Goal: Task Accomplishment & Management: Complete application form

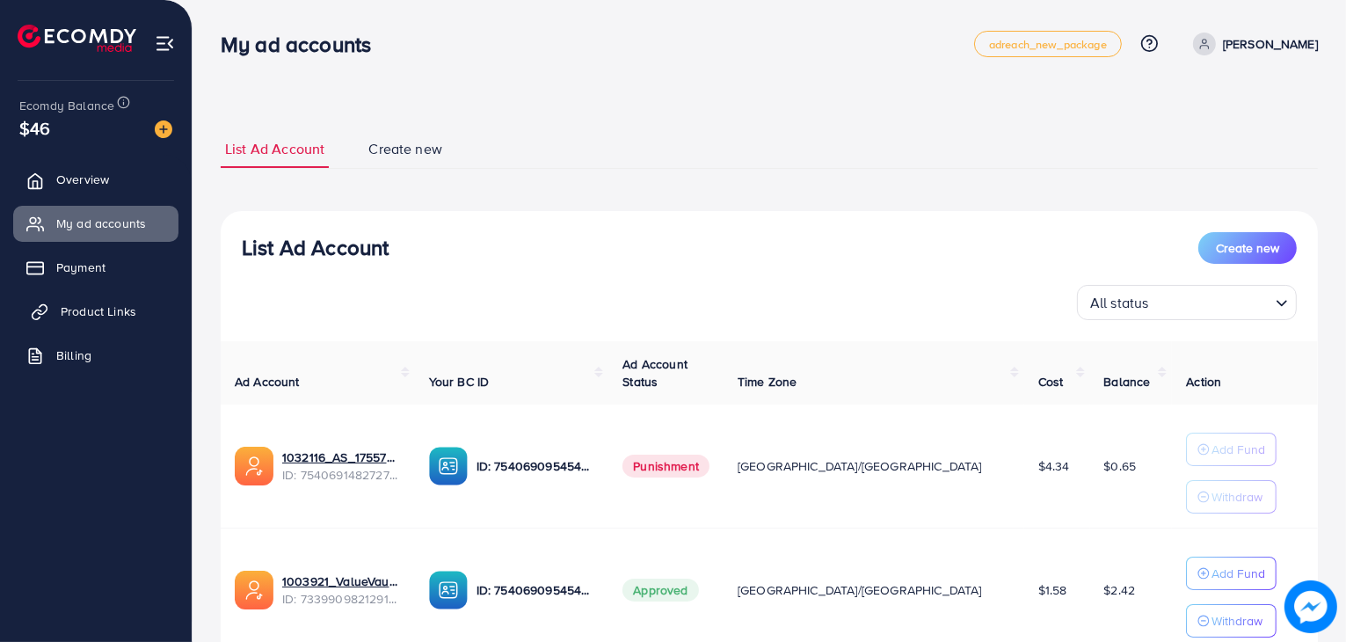
click at [102, 316] on span "Product Links" at bounding box center [99, 311] width 76 height 18
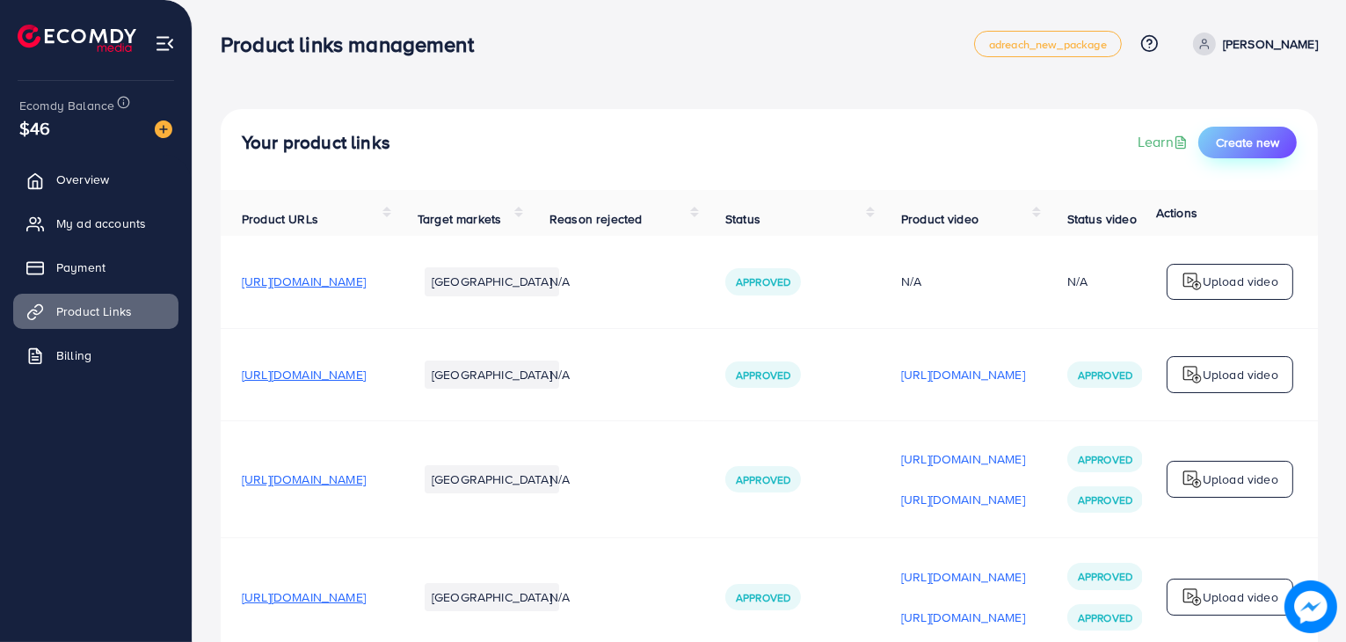
click at [1230, 144] on span "Create new" at bounding box center [1247, 143] width 63 height 18
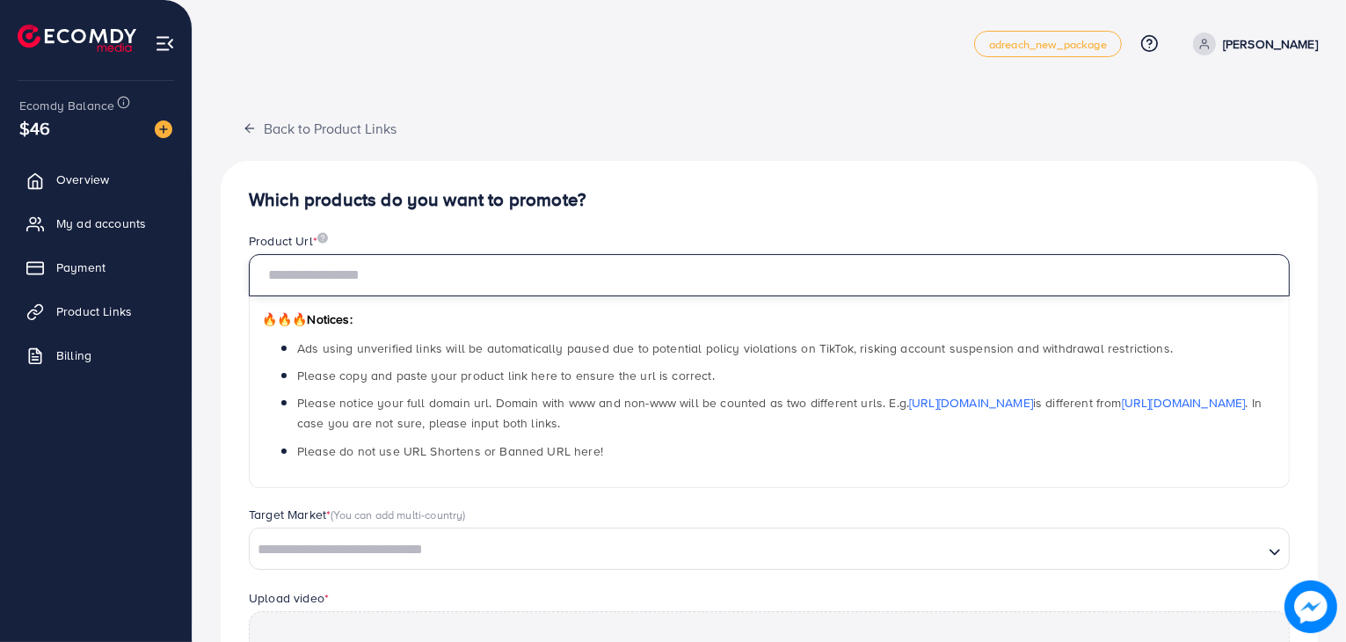
click at [731, 263] on input "text" at bounding box center [769, 275] width 1041 height 42
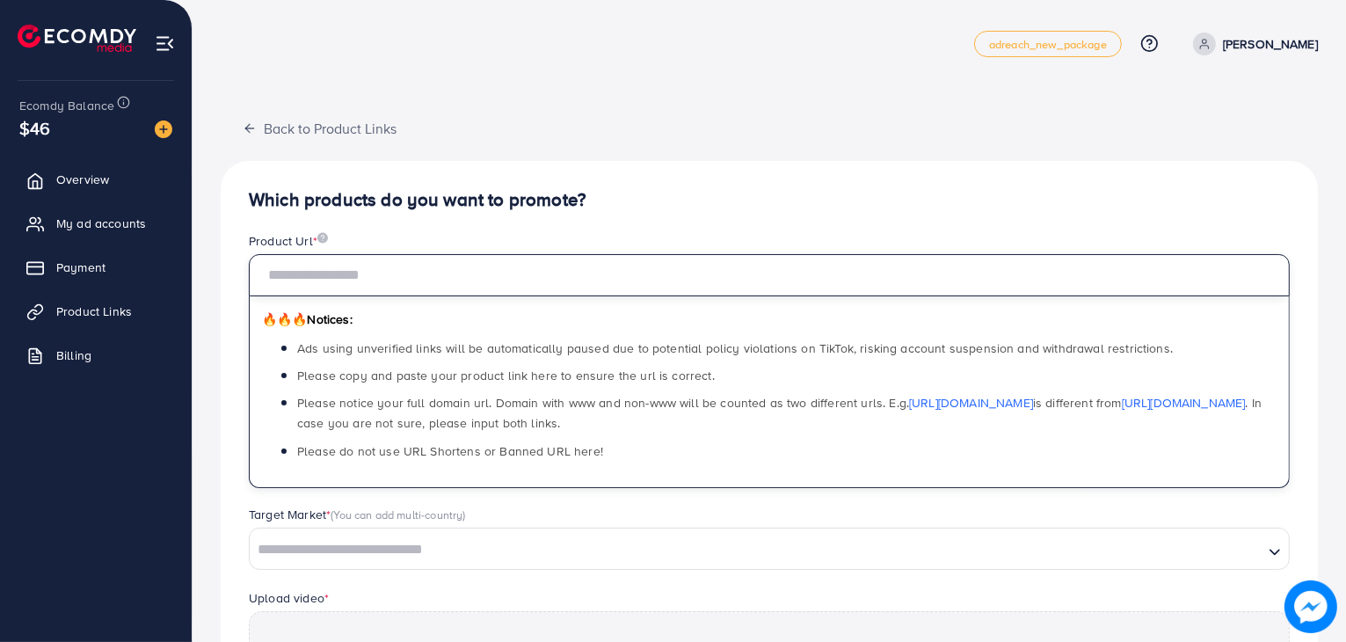
paste input "**********"
type input "**********"
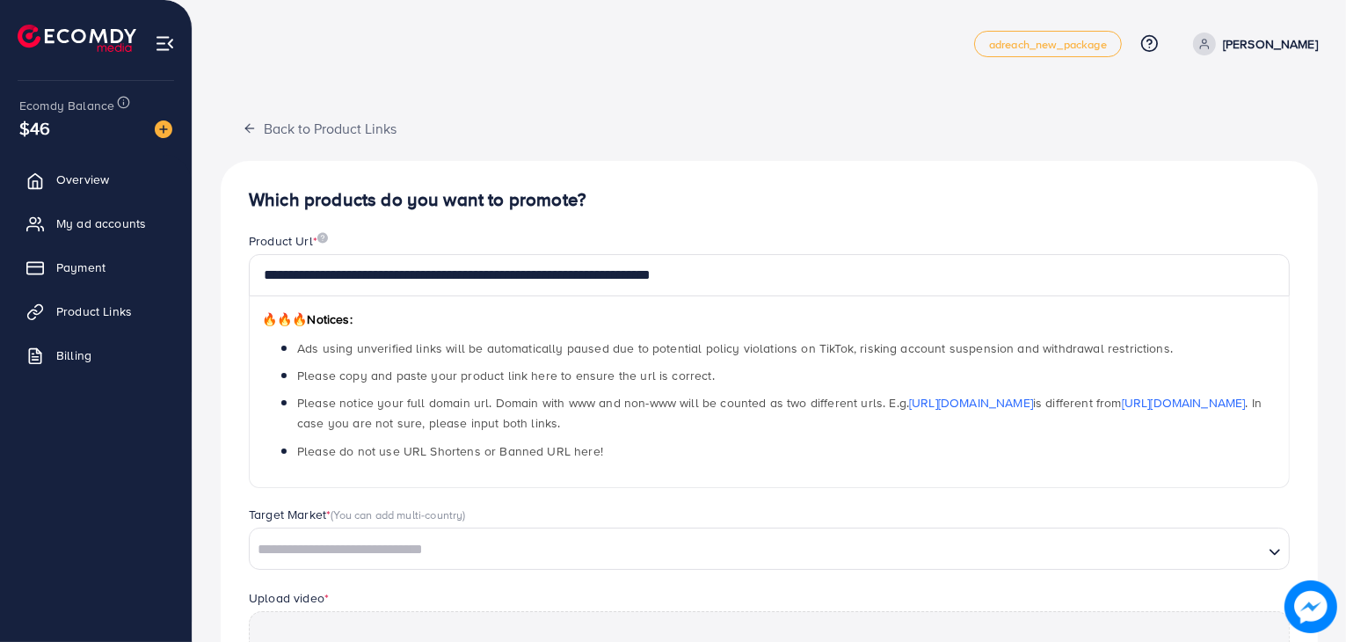
click at [734, 314] on div "🔥🔥🔥 Notices: Ads using unverified links will be automatically paused due to pot…" at bounding box center [769, 392] width 1041 height 192
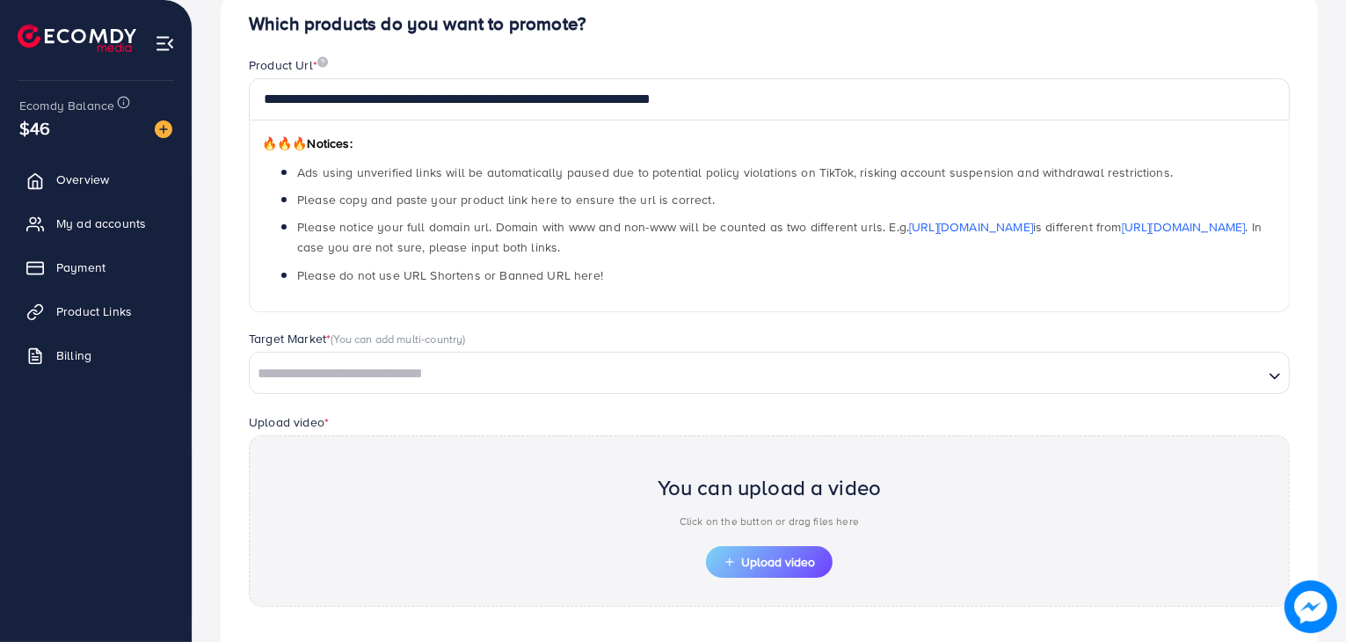
scroll to position [178, 0]
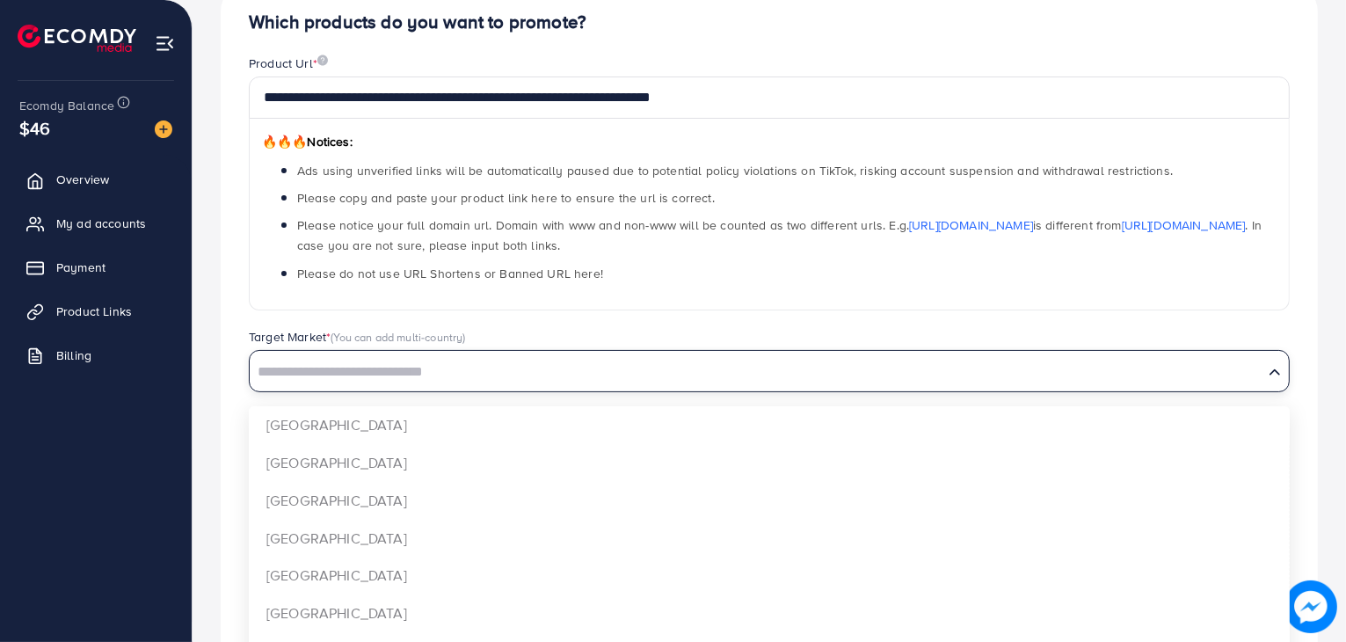
click at [749, 370] on input "Search for option" at bounding box center [756, 372] width 1010 height 27
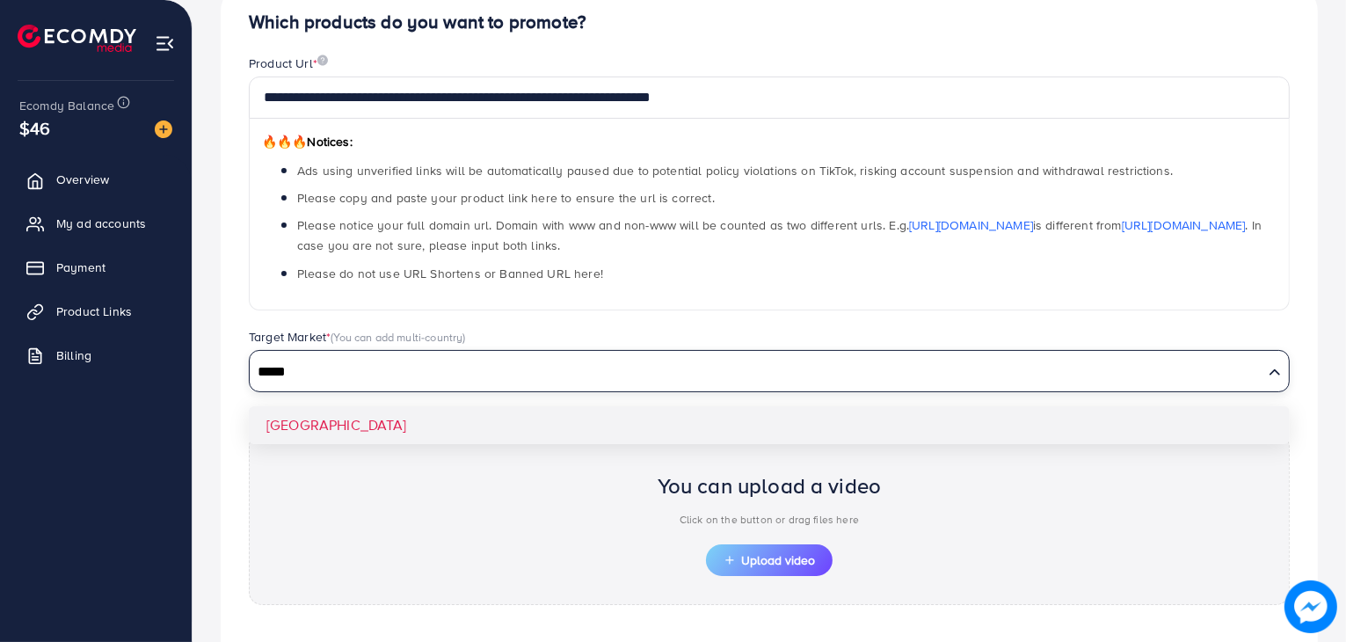
type input "*****"
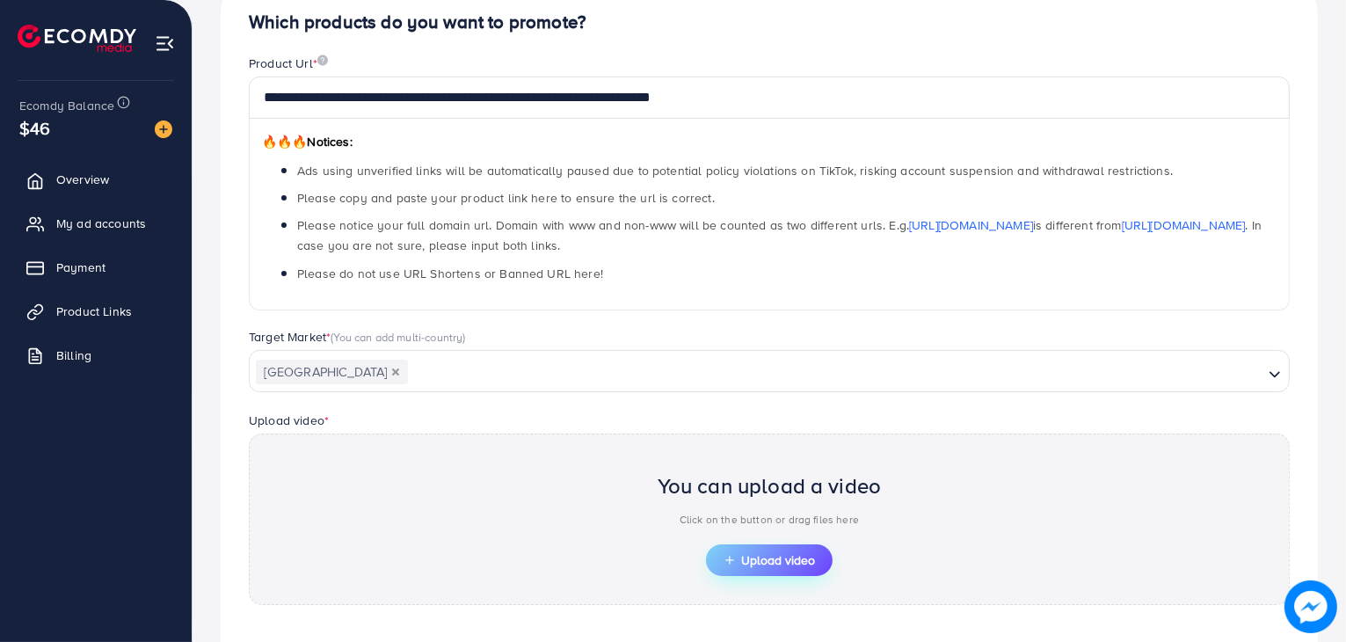
click at [751, 546] on button "Upload video" at bounding box center [769, 560] width 127 height 32
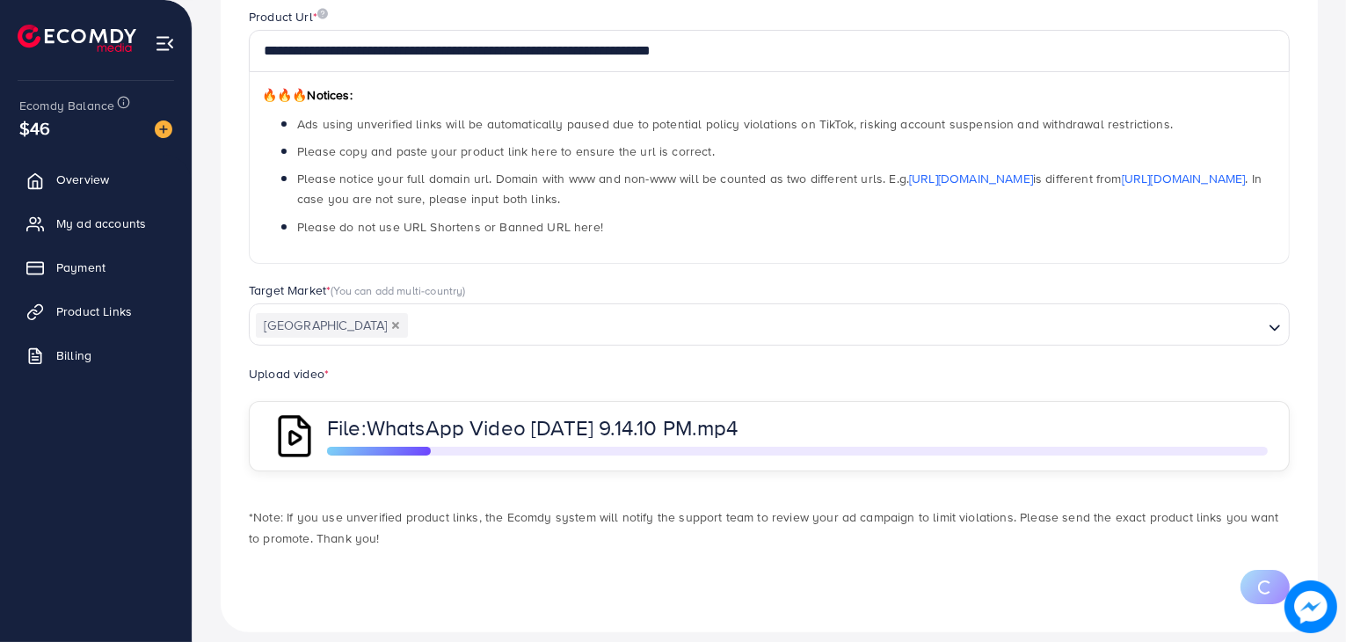
scroll to position [242, 0]
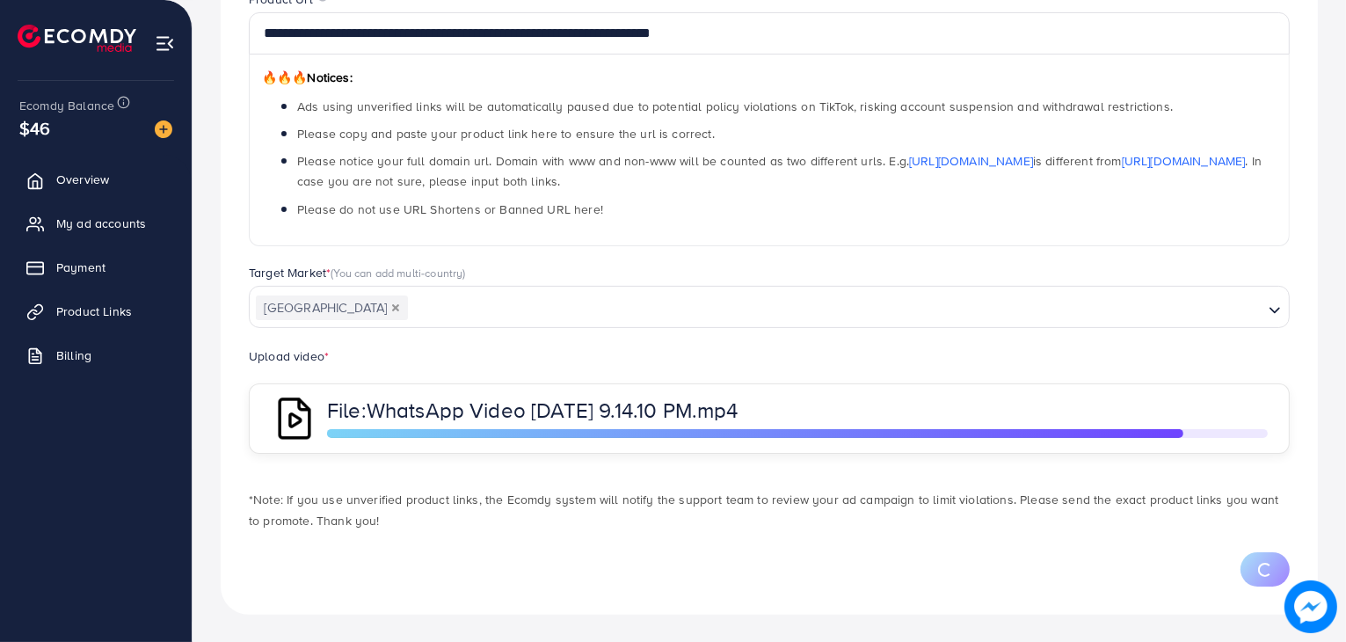
click at [882, 504] on p "*Note: If you use unverified product links, the Ecomdy system will notify the s…" at bounding box center [769, 510] width 1041 height 42
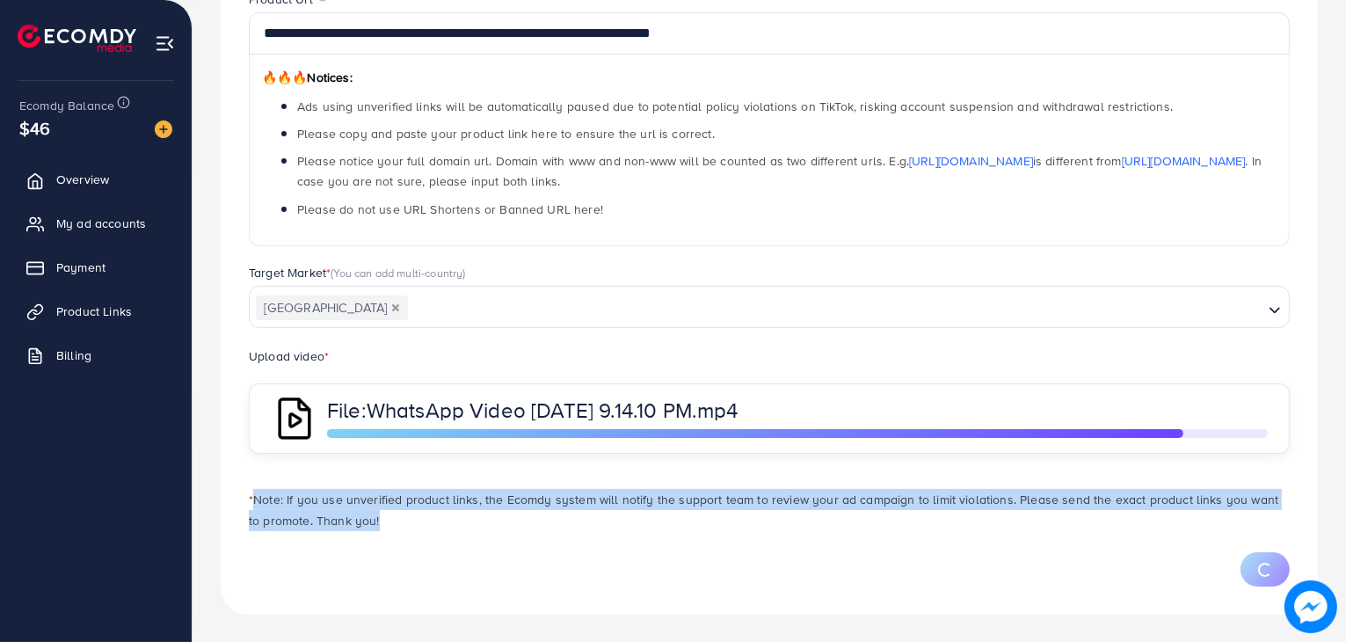
click at [882, 504] on p "*Note: If you use unverified product links, the Ecomdy system will notify the s…" at bounding box center [769, 510] width 1041 height 42
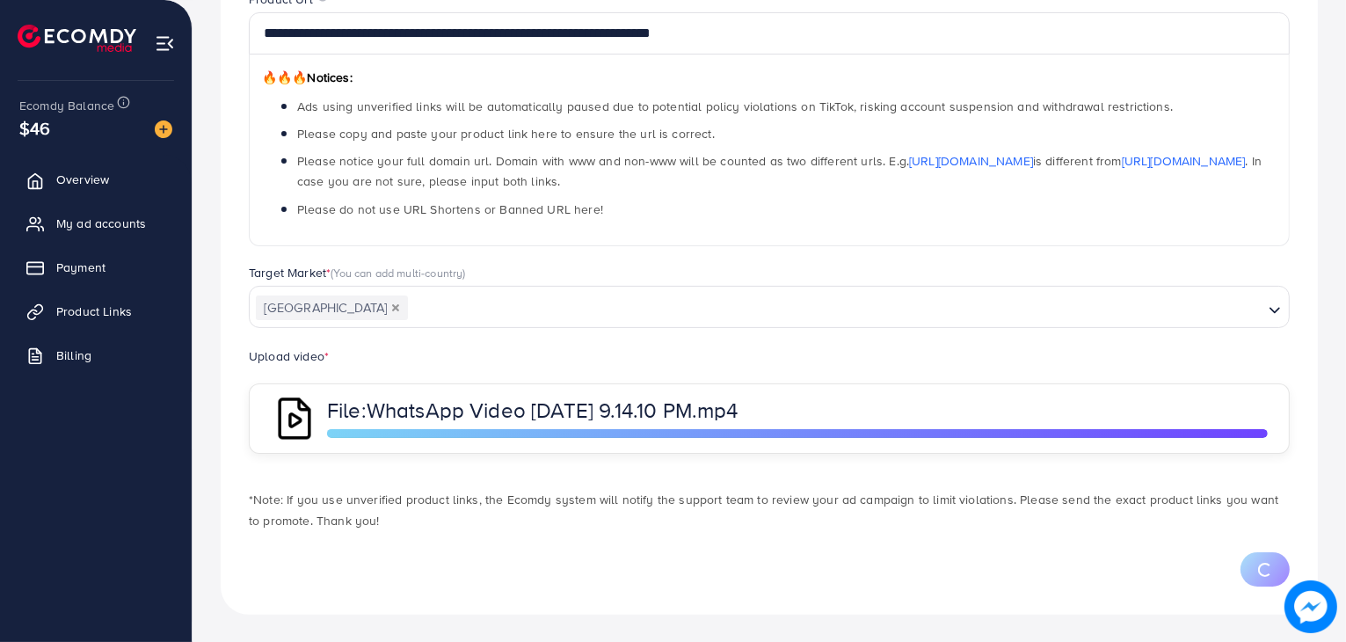
click at [882, 504] on p "*Note: If you use unverified product links, the Ecomdy system will notify the s…" at bounding box center [769, 510] width 1041 height 42
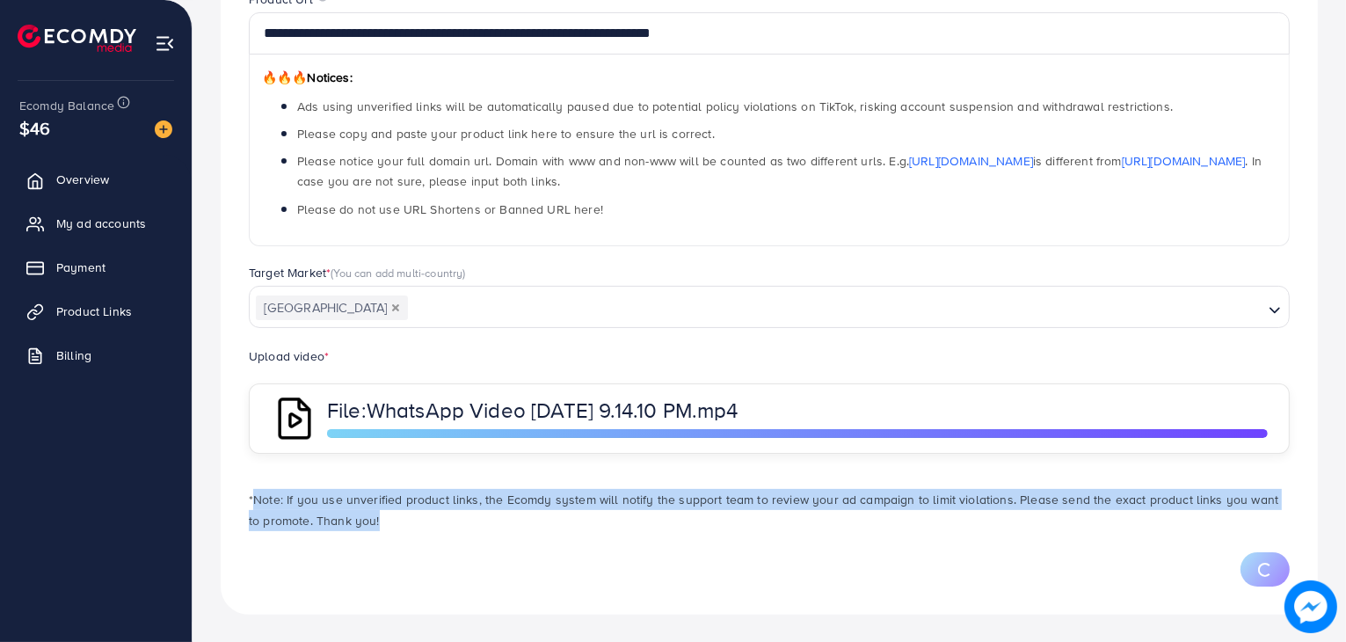
click at [882, 504] on p "*Note: If you use unverified product links, the Ecomdy system will notify the s…" at bounding box center [769, 510] width 1041 height 42
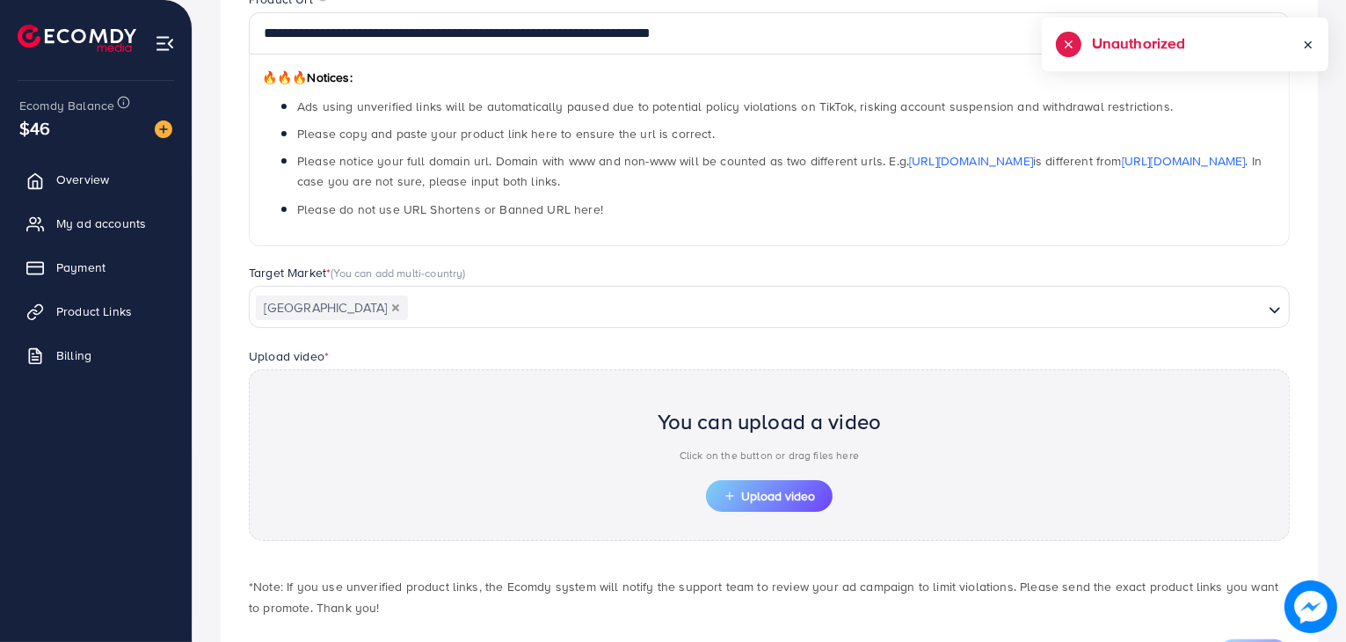
click at [882, 504] on div "You can upload a video Click on the button or drag files here Upload video" at bounding box center [769, 454] width 1041 height 171
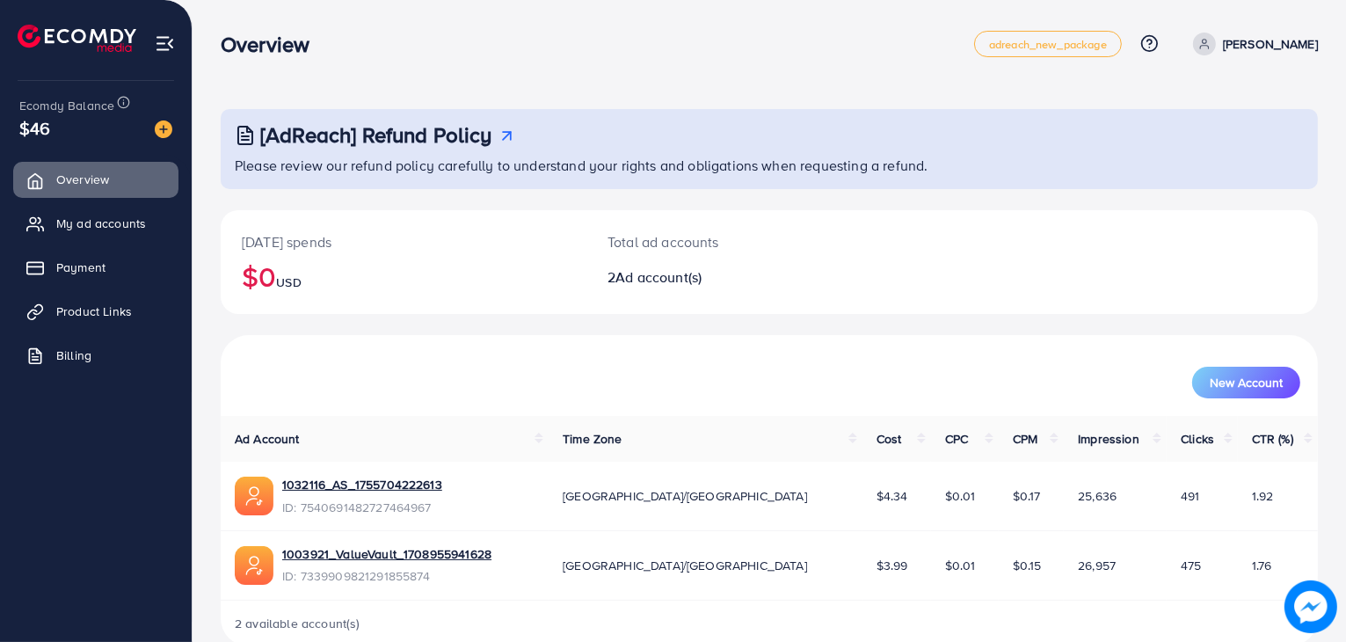
click at [630, 273] on span "Ad account(s)" at bounding box center [658, 276] width 86 height 19
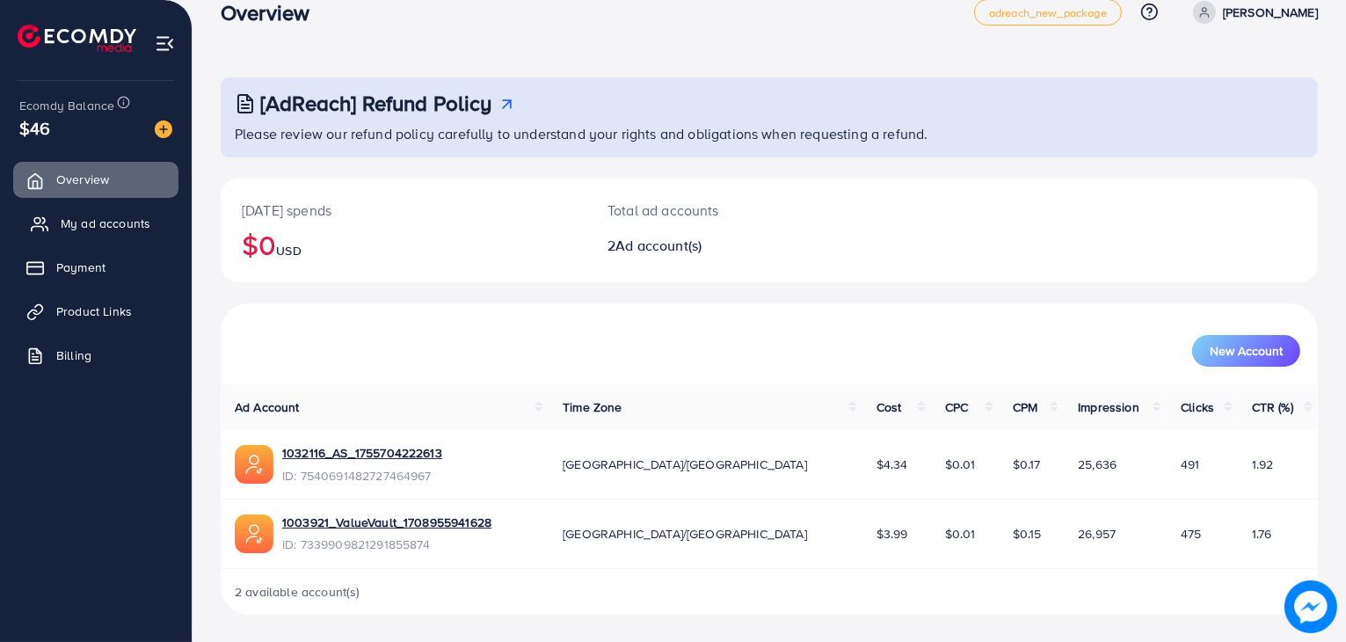
click at [144, 215] on span "My ad accounts" at bounding box center [106, 223] width 90 height 18
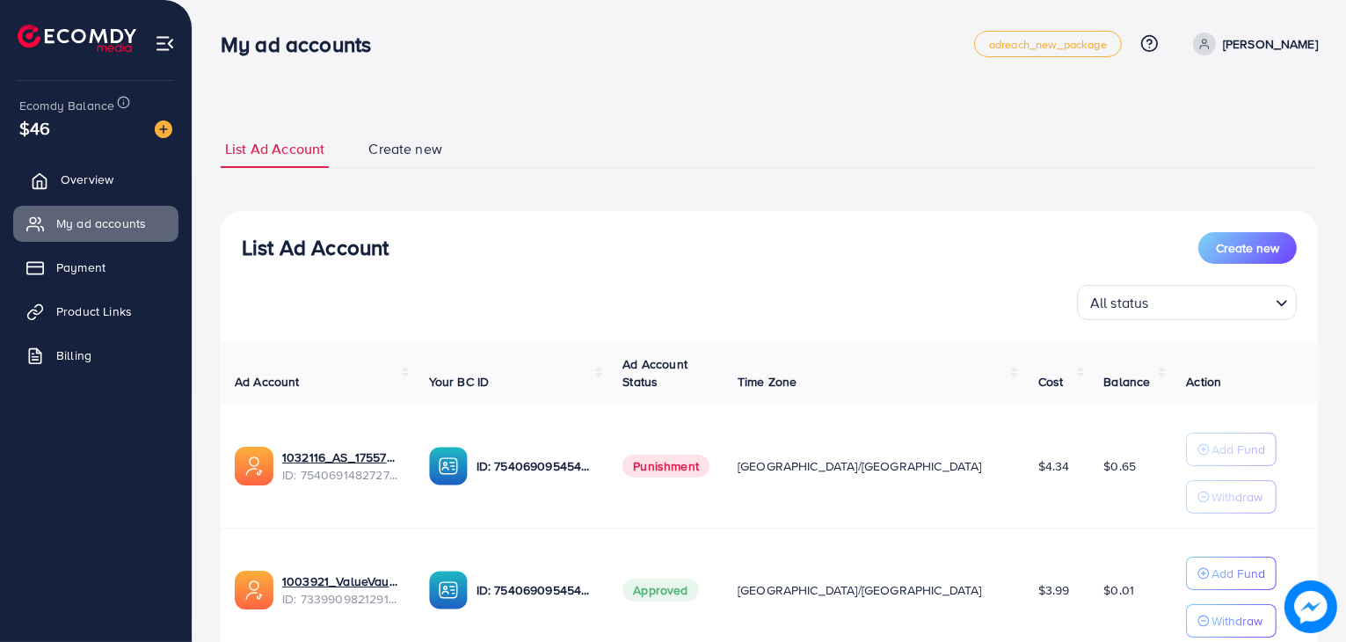
click at [106, 180] on span "Overview" at bounding box center [87, 180] width 53 height 18
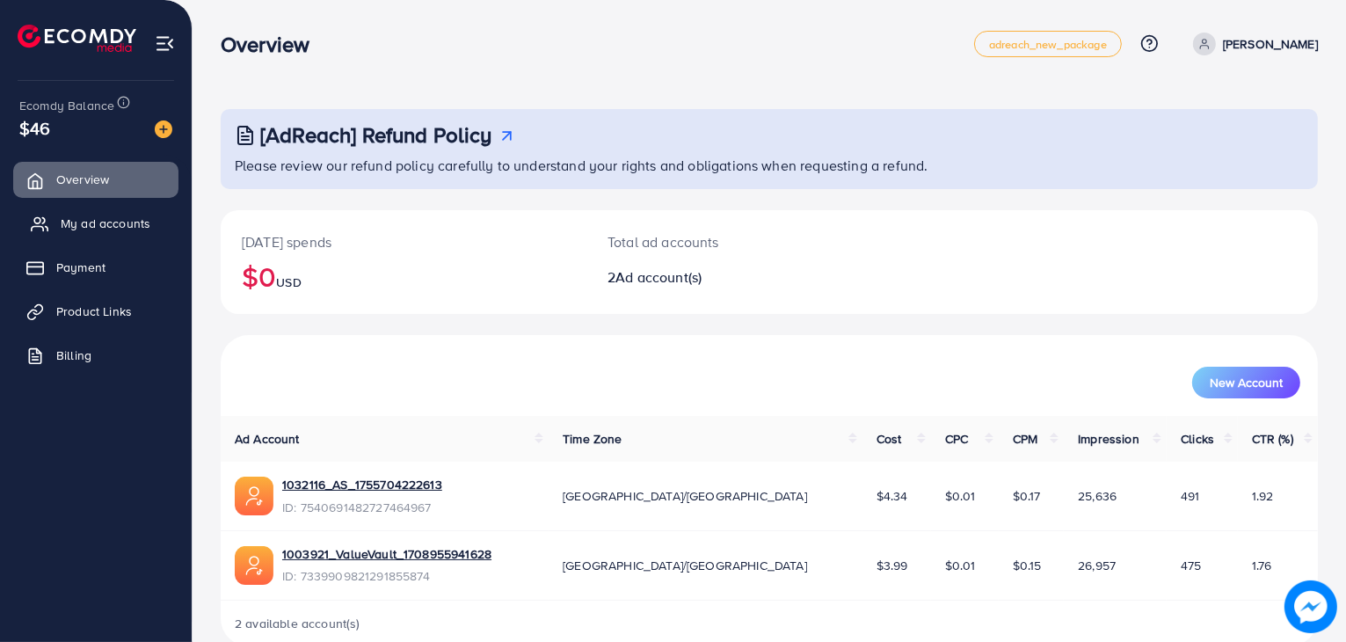
click at [106, 226] on span "My ad accounts" at bounding box center [106, 223] width 90 height 18
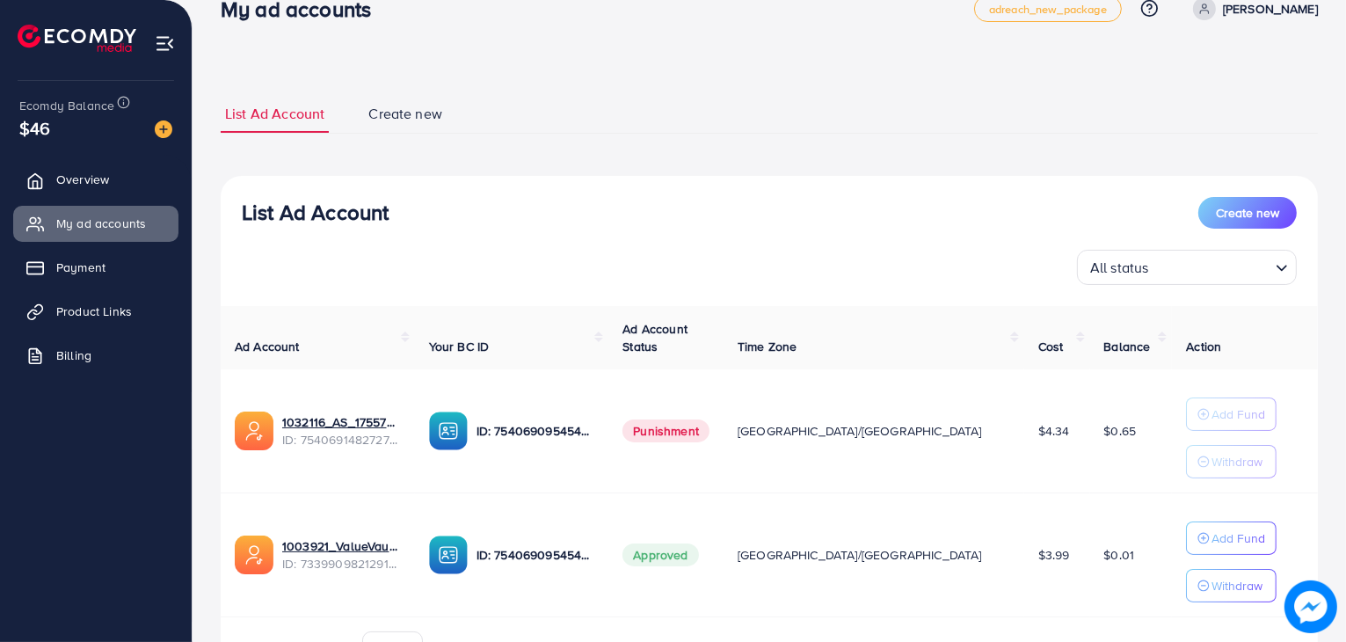
scroll to position [135, 0]
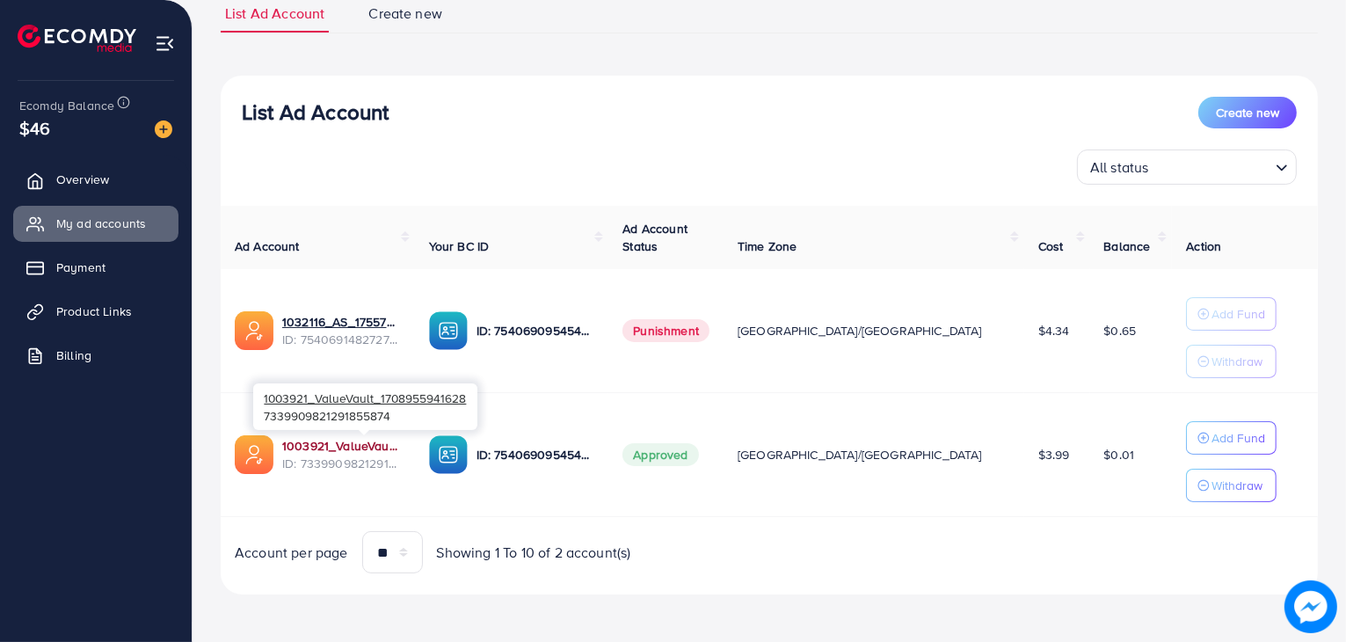
click at [333, 442] on link "1003921_ValueVault_1708955941628" at bounding box center [341, 446] width 119 height 18
click at [67, 309] on span "Product Links" at bounding box center [99, 311] width 76 height 18
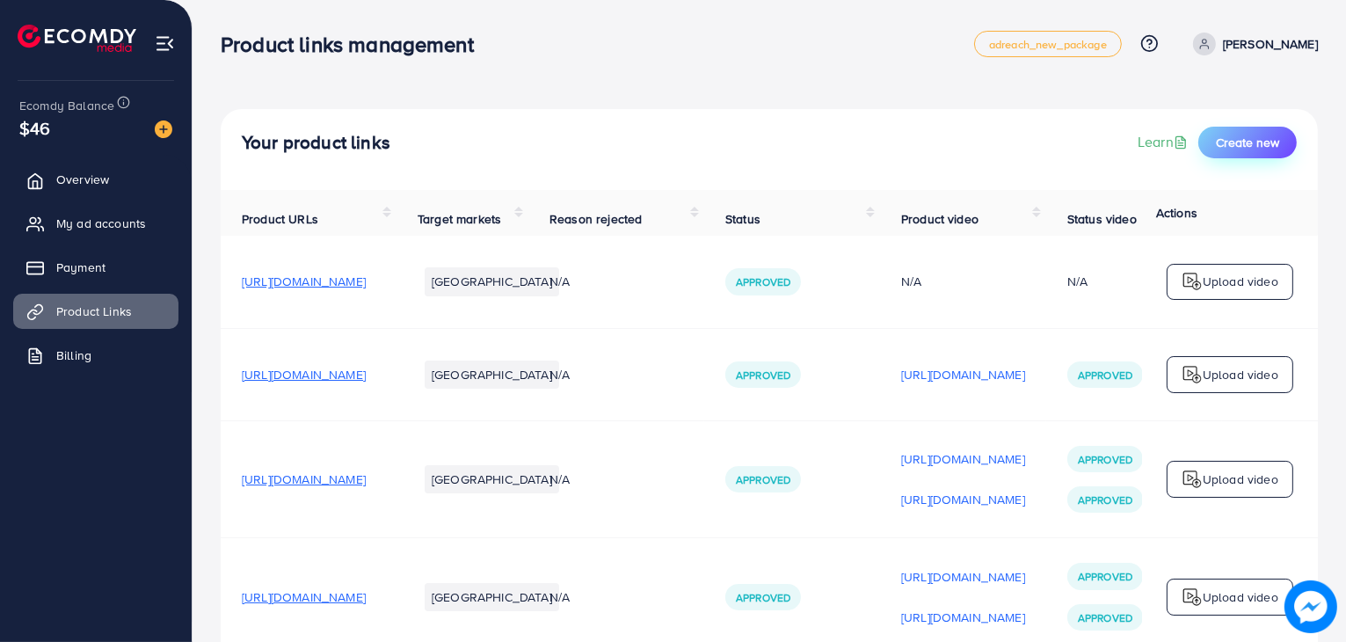
click at [1233, 142] on span "Create new" at bounding box center [1247, 143] width 63 height 18
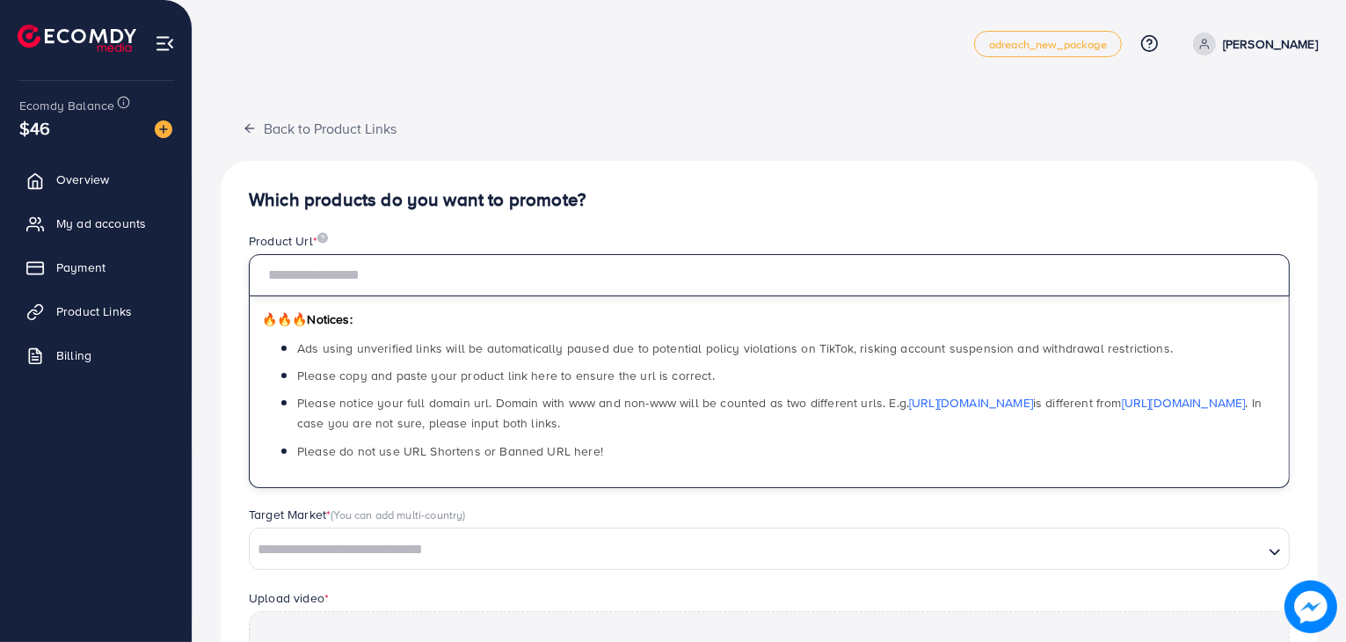
click at [636, 266] on input "text" at bounding box center [769, 275] width 1041 height 42
paste input "**********"
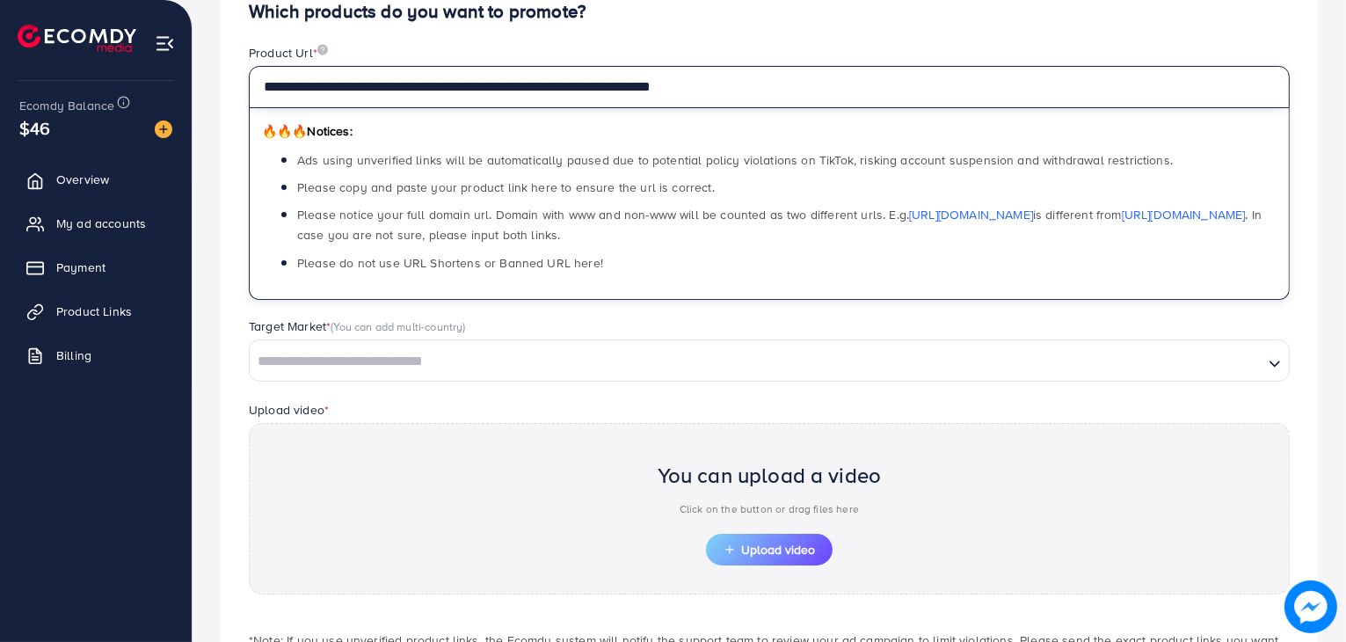
scroll to position [189, 0]
type input "**********"
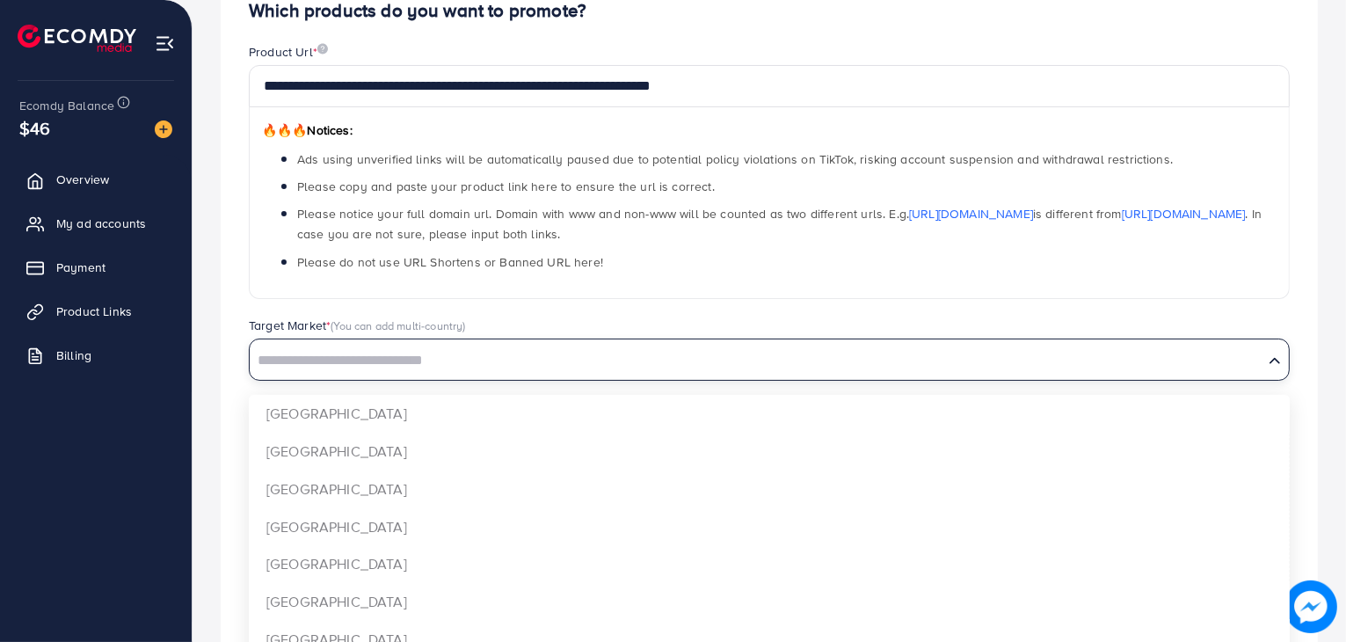
click at [850, 356] on input "Search for option" at bounding box center [756, 360] width 1010 height 27
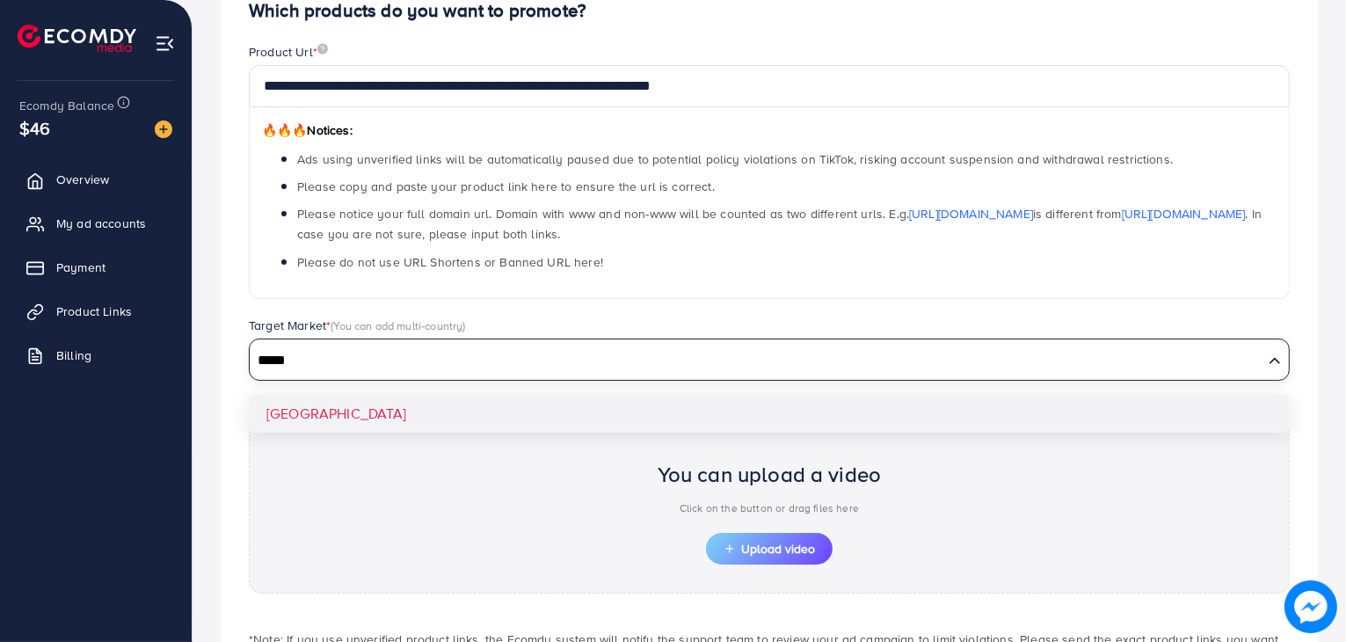
type input "*****"
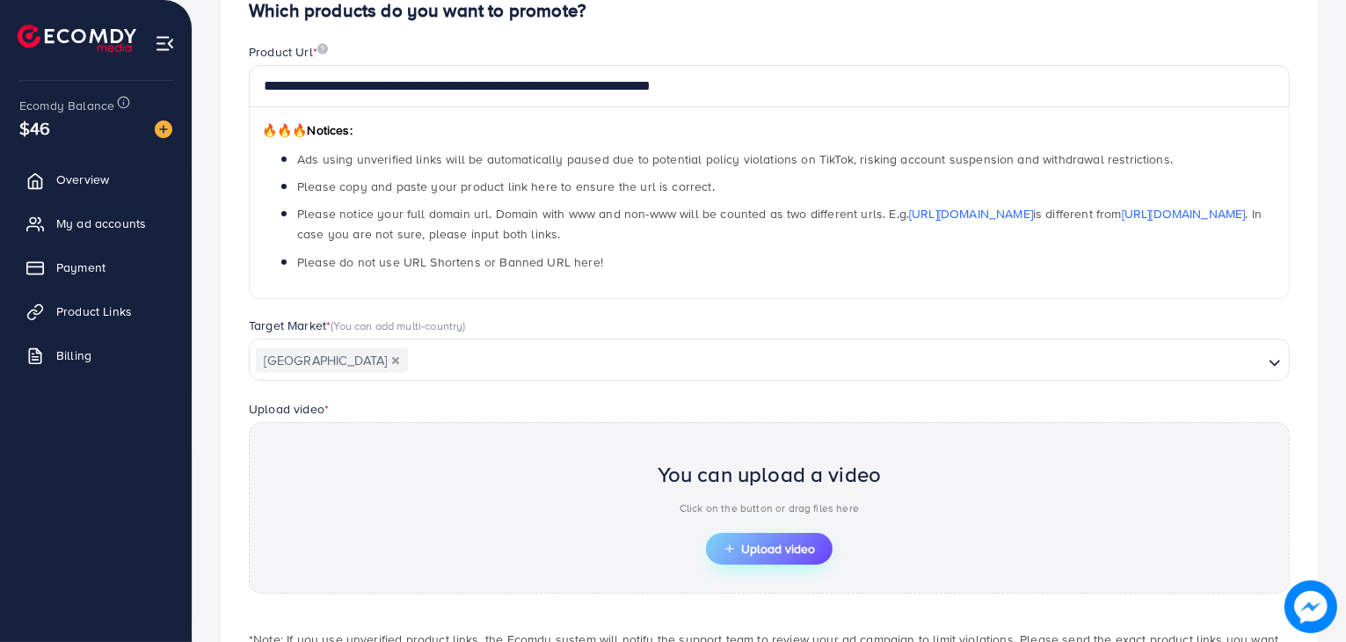
click at [780, 542] on span "Upload video" at bounding box center [768, 548] width 91 height 12
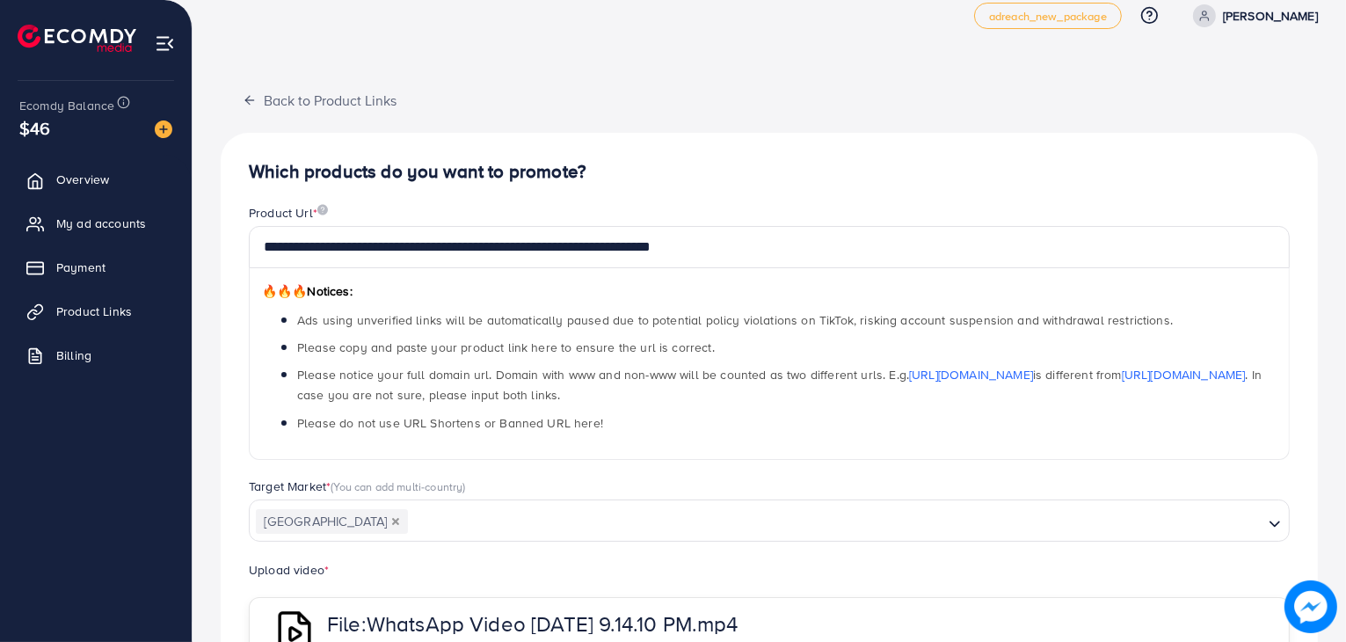
scroll to position [27, 0]
click at [696, 374] on span "Please notice your full domain url. Domain with www and non-www will be counted…" at bounding box center [779, 385] width 964 height 38
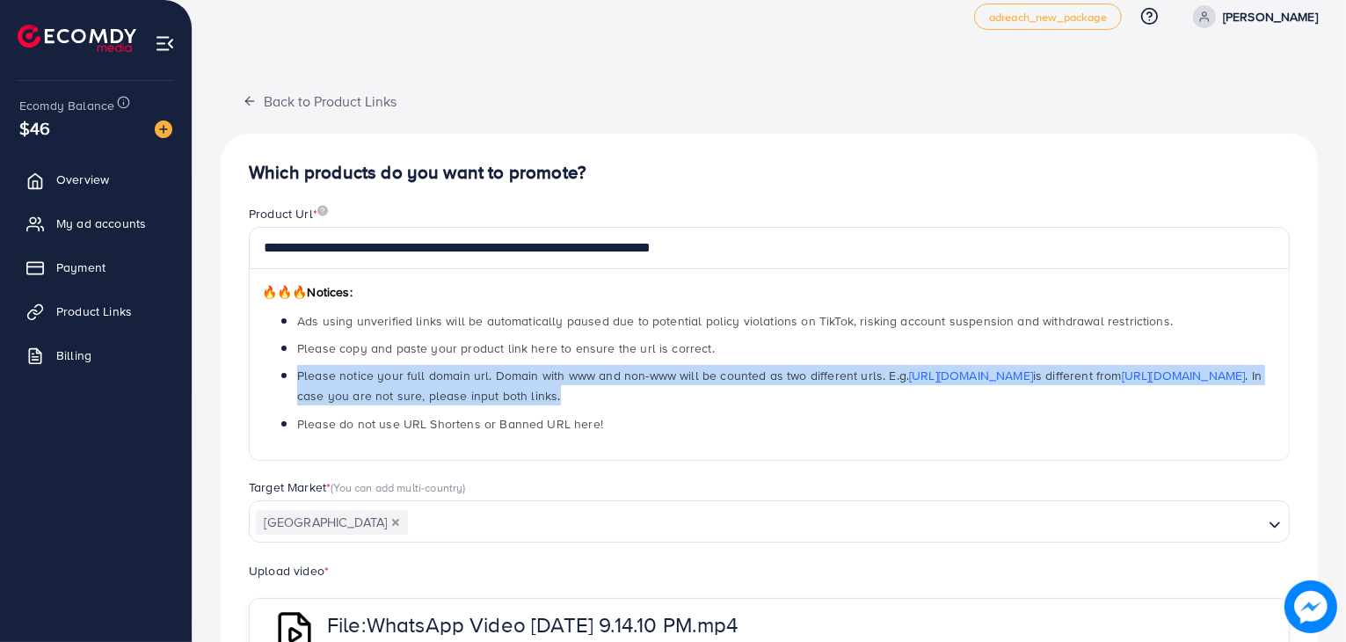
click at [696, 374] on span "Please notice your full domain url. Domain with www and non-www will be counted…" at bounding box center [779, 385] width 964 height 38
click at [697, 405] on li "Please notice your full domain url. Domain with www and non-www will be counted…" at bounding box center [786, 385] width 979 height 40
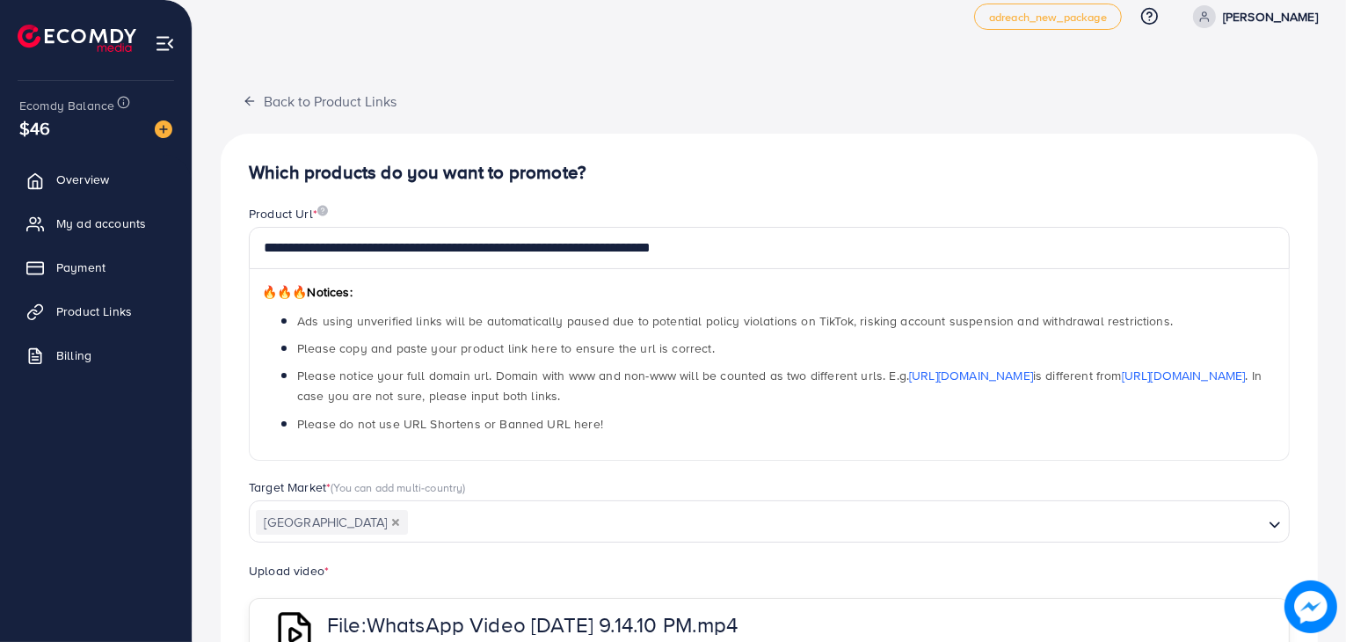
scroll to position [242, 0]
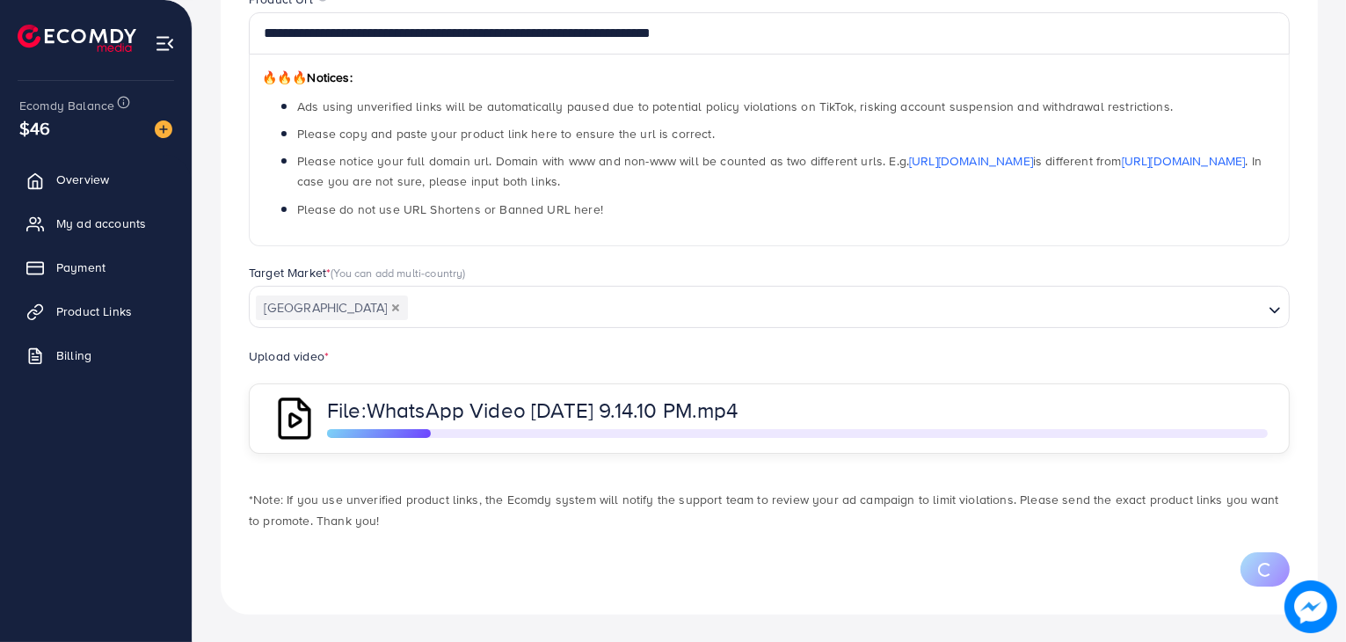
click at [316, 353] on label "Upload video *" at bounding box center [289, 356] width 80 height 18
click at [458, 351] on div "Upload video * File: WhatsApp Video 2025-08-29 at 9.14.10 PM.mp4" at bounding box center [769, 399] width 1069 height 108
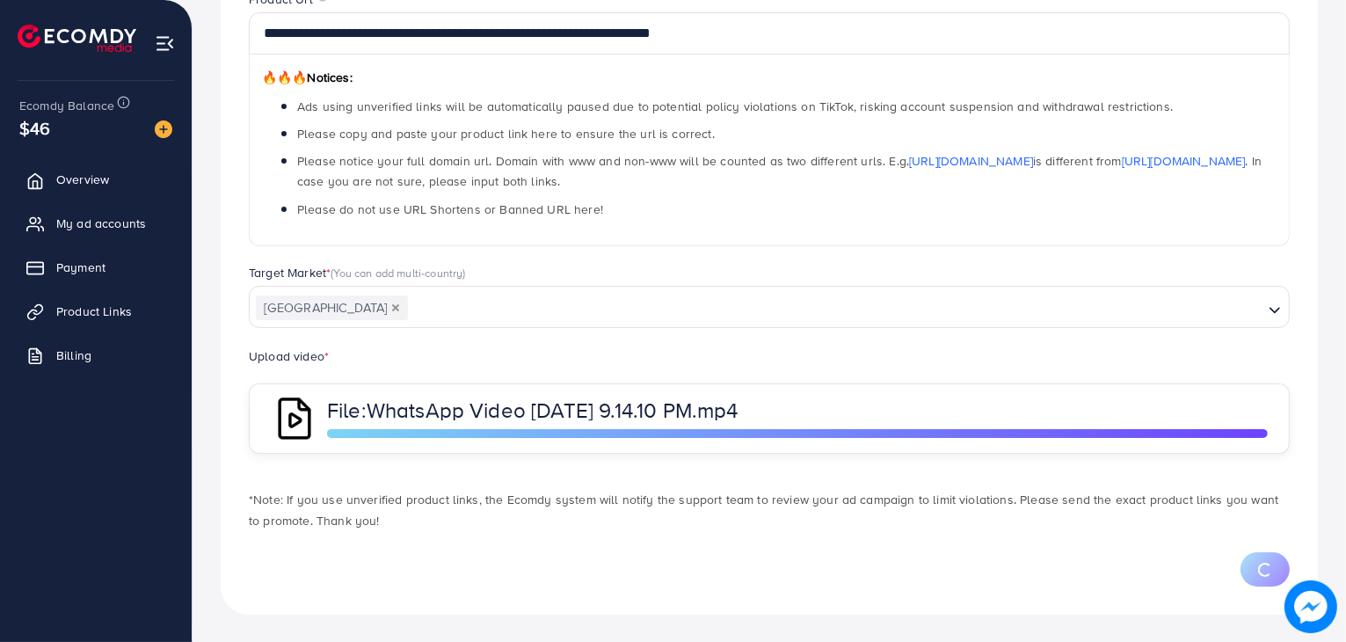
click at [738, 410] on span "WhatsApp Video [DATE] 9.14.10 PM.mp4" at bounding box center [552, 410] width 372 height 30
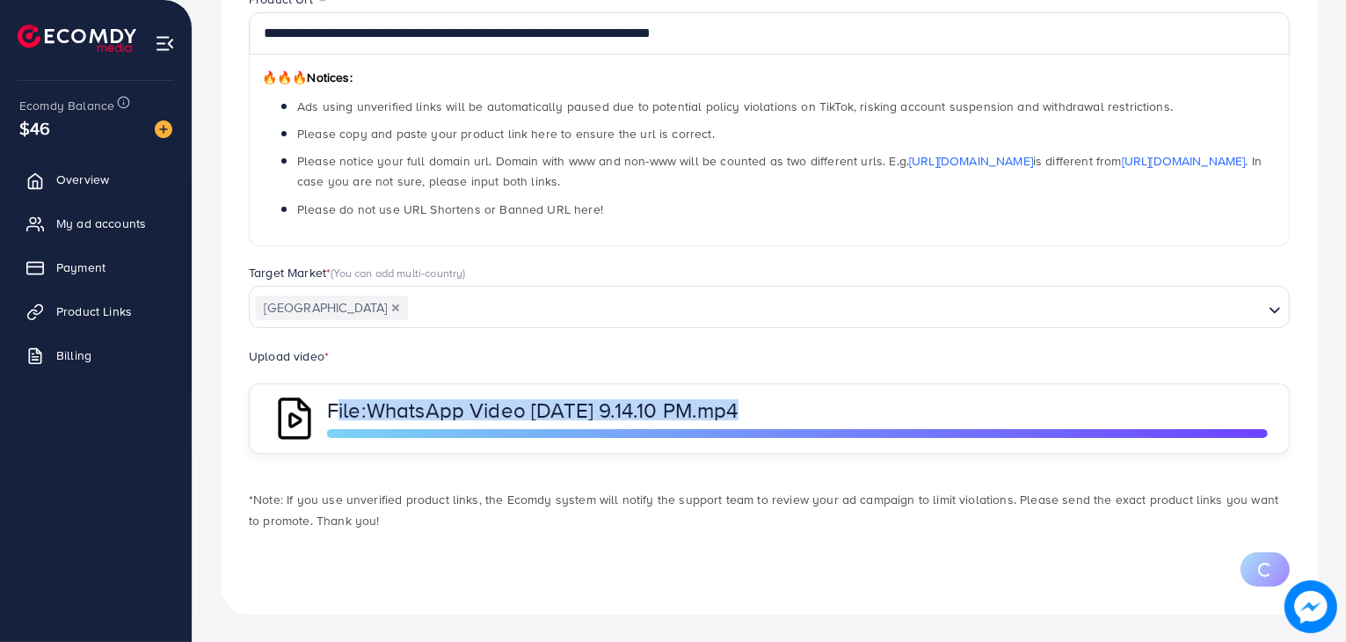
click at [738, 410] on span "WhatsApp Video [DATE] 9.14.10 PM.mp4" at bounding box center [552, 410] width 372 height 30
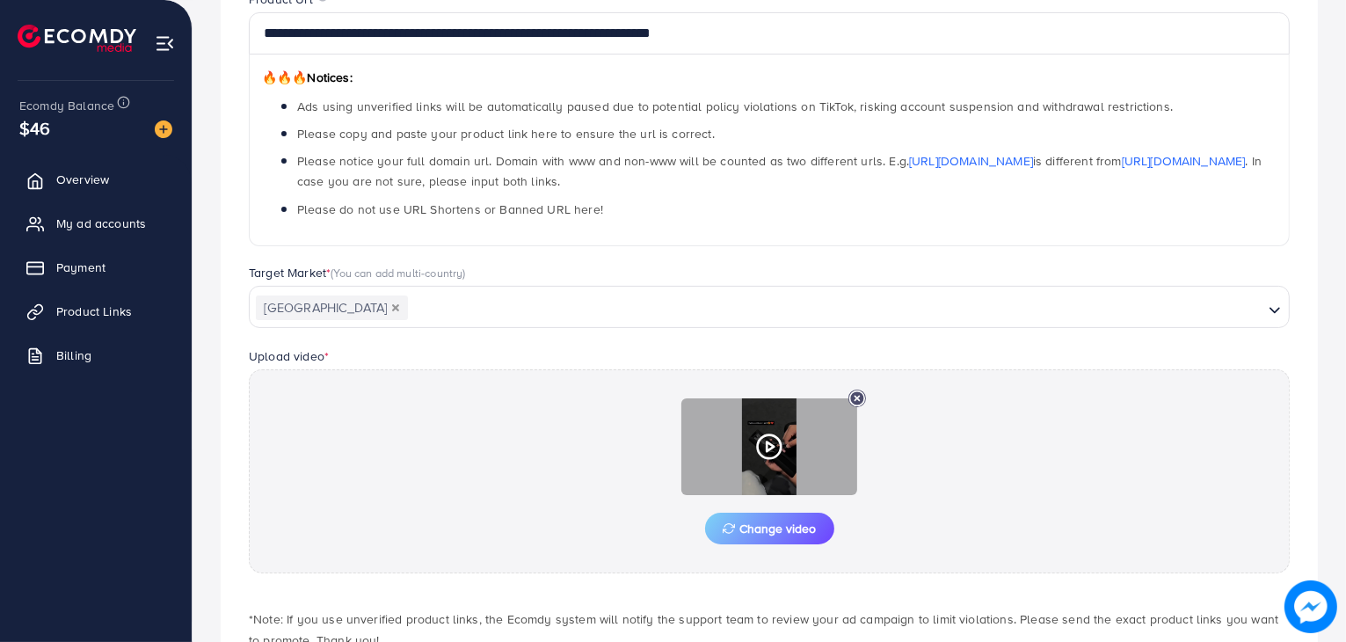
click at [772, 447] on icon at bounding box center [769, 446] width 28 height 28
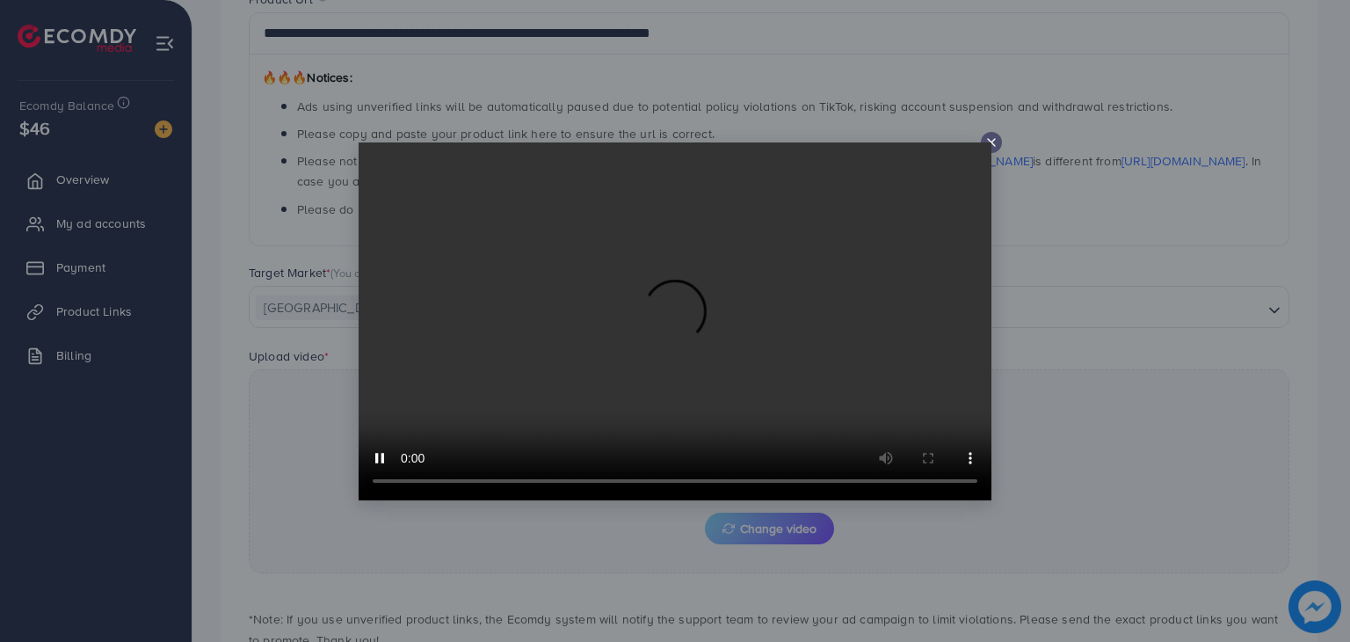
click at [989, 144] on video at bounding box center [675, 321] width 633 height 358
click at [993, 143] on line at bounding box center [991, 142] width 7 height 7
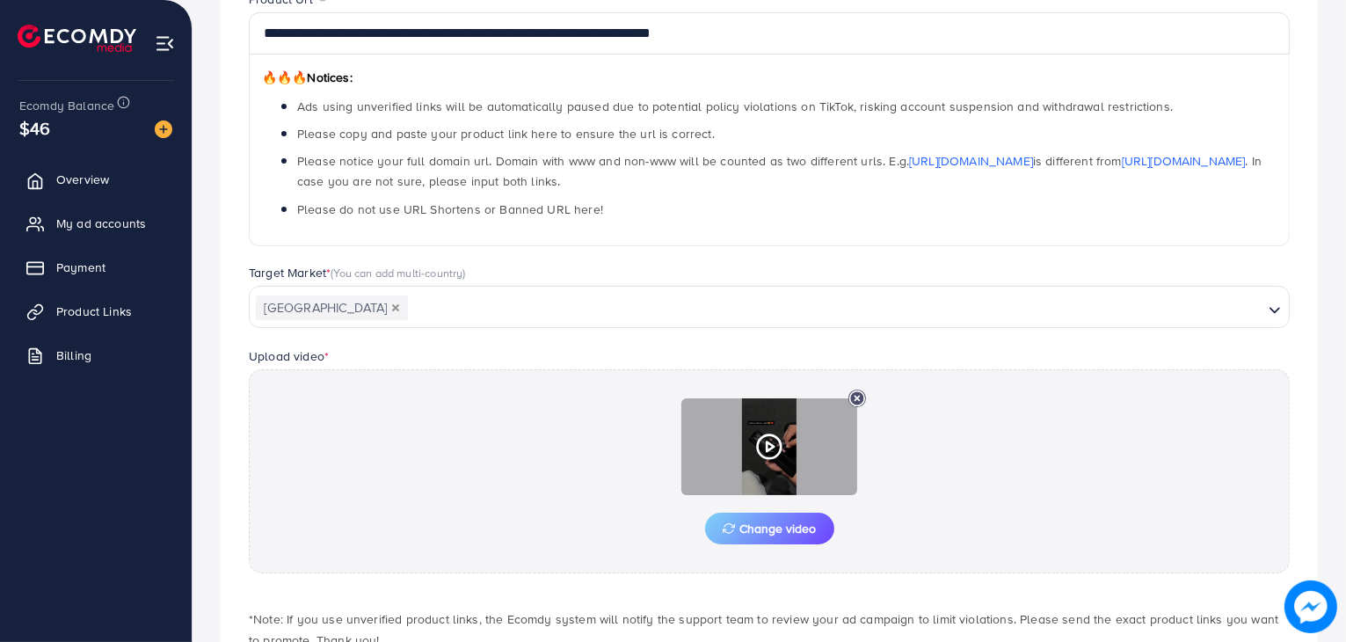
click at [853, 399] on icon at bounding box center [857, 398] width 18 height 18
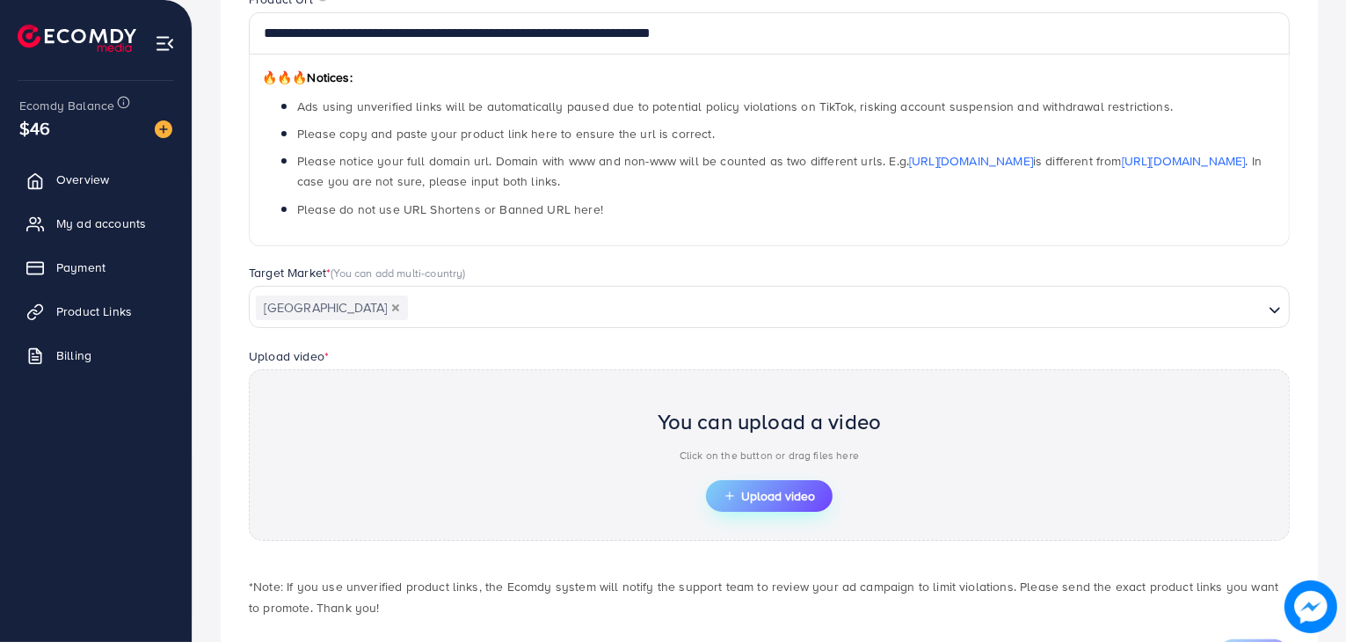
click at [766, 504] on button "Upload video" at bounding box center [769, 496] width 127 height 32
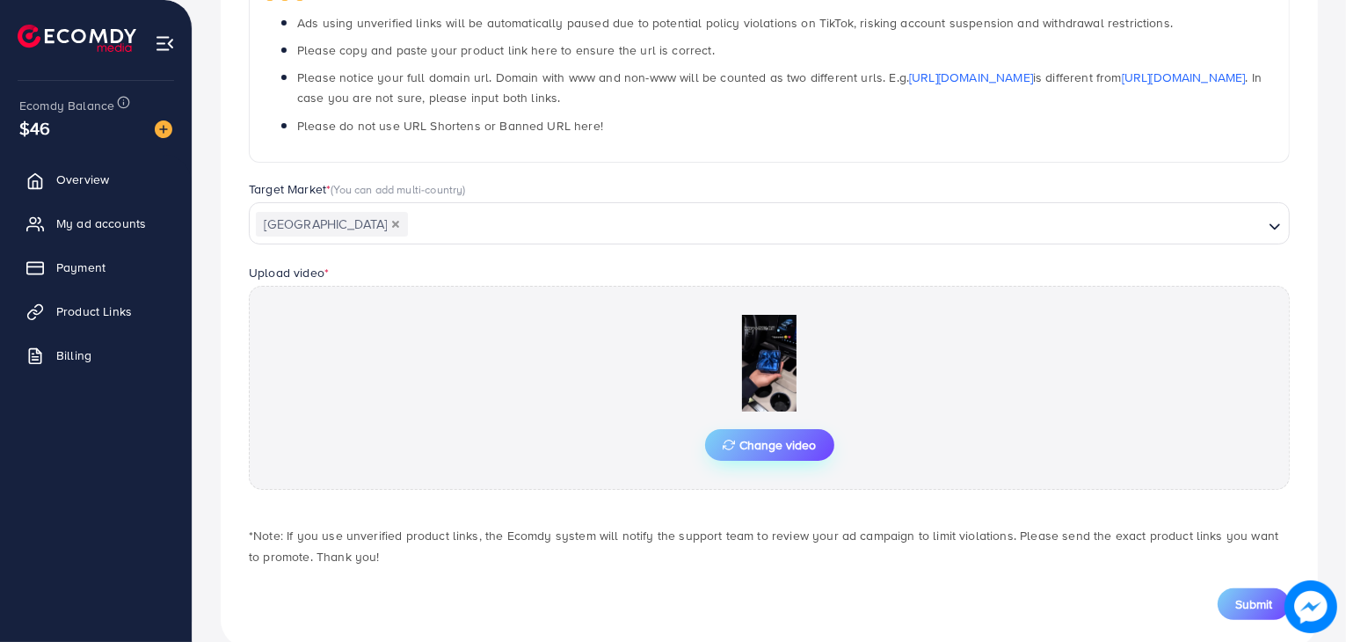
scroll to position [326, 0]
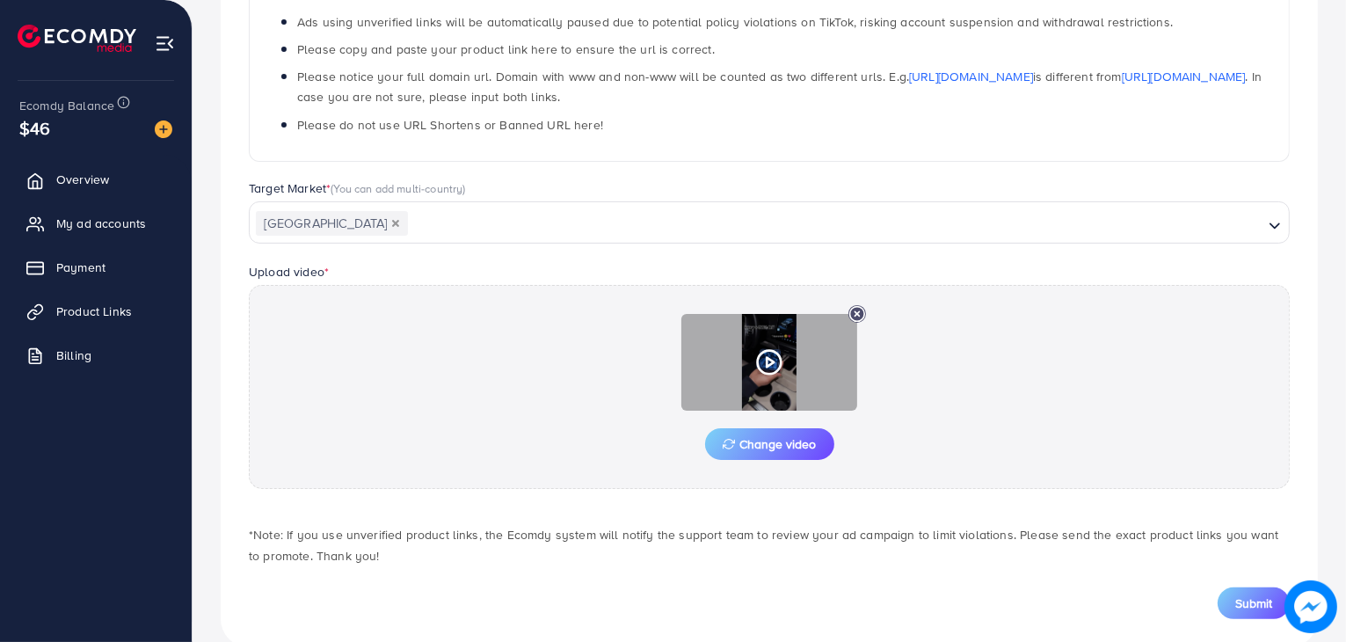
click at [773, 370] on circle at bounding box center [770, 363] width 24 height 24
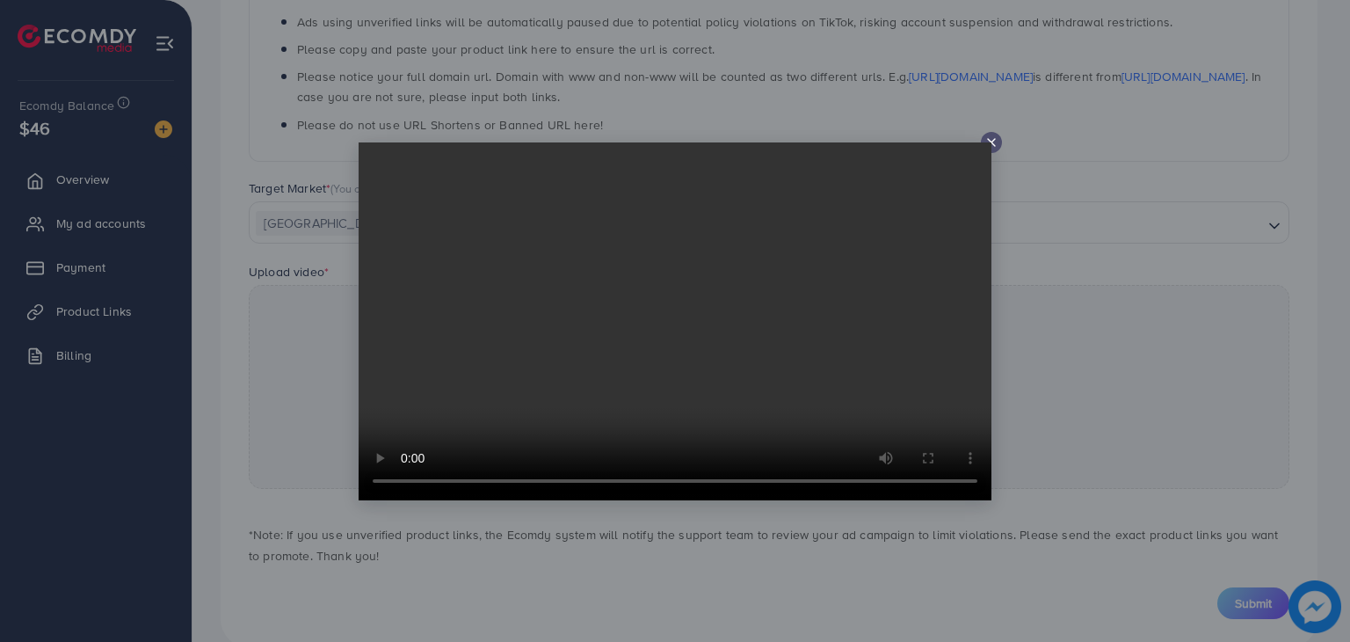
click at [990, 142] on video at bounding box center [675, 321] width 633 height 358
click at [991, 143] on icon at bounding box center [991, 142] width 14 height 14
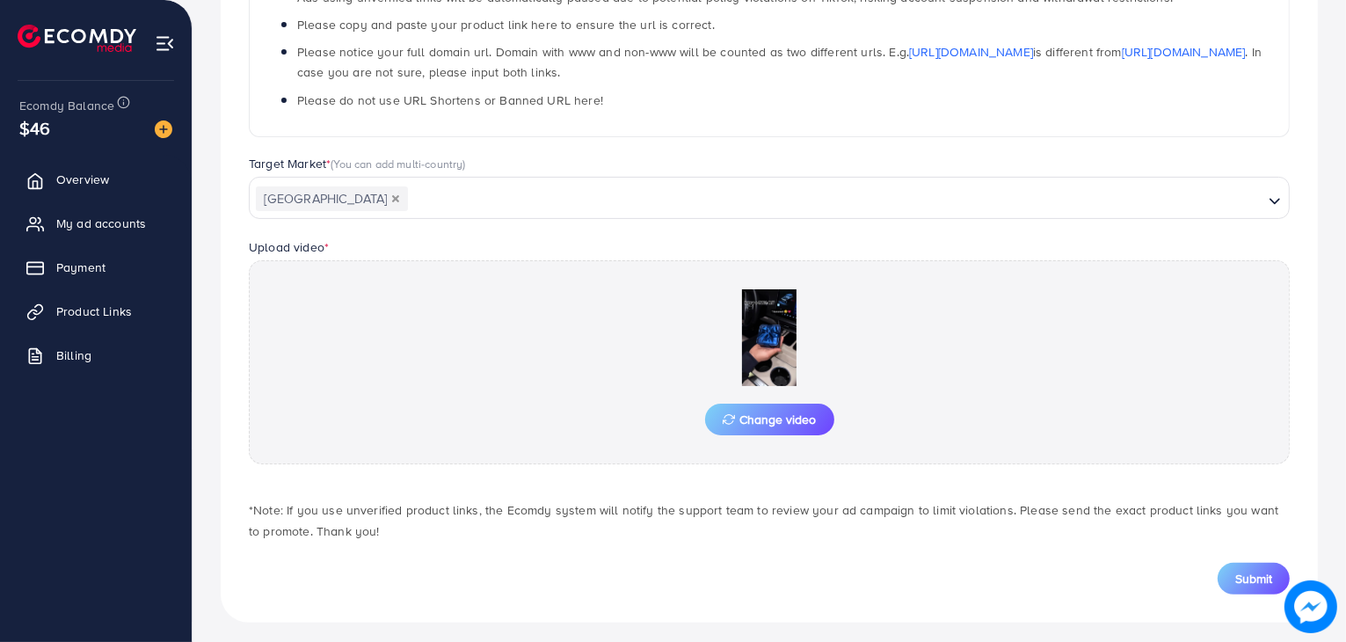
scroll to position [359, 0]
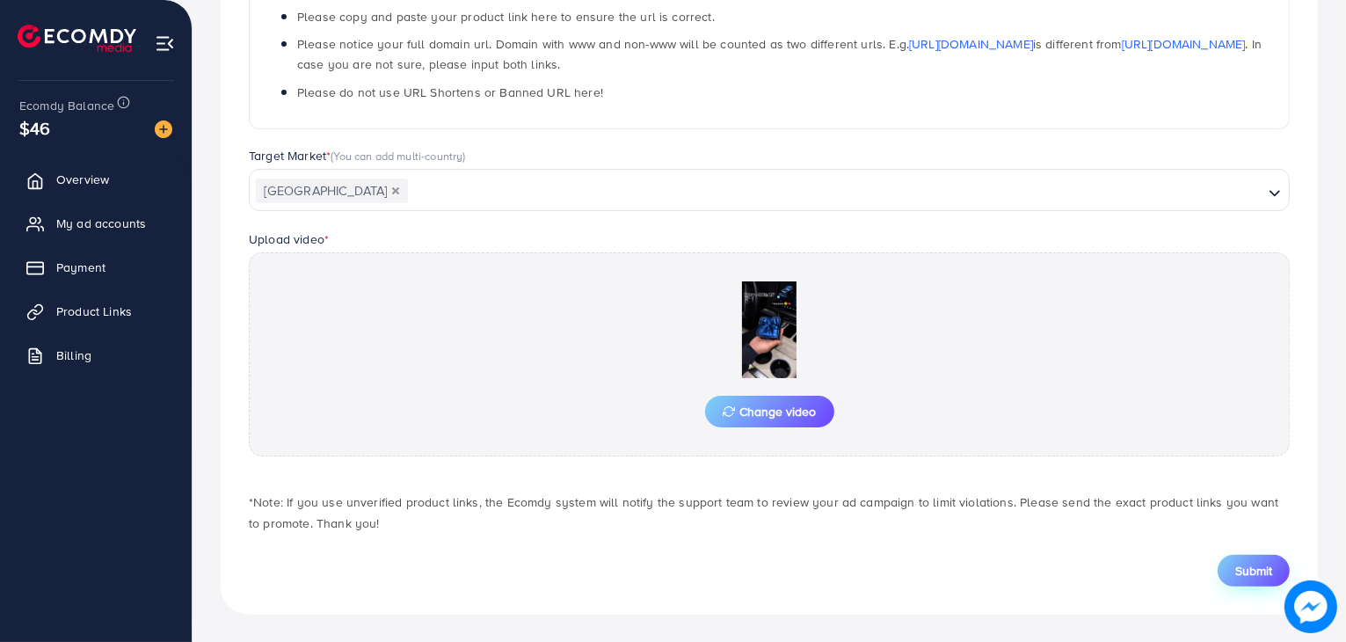
click at [1241, 570] on span "Submit" at bounding box center [1253, 571] width 37 height 18
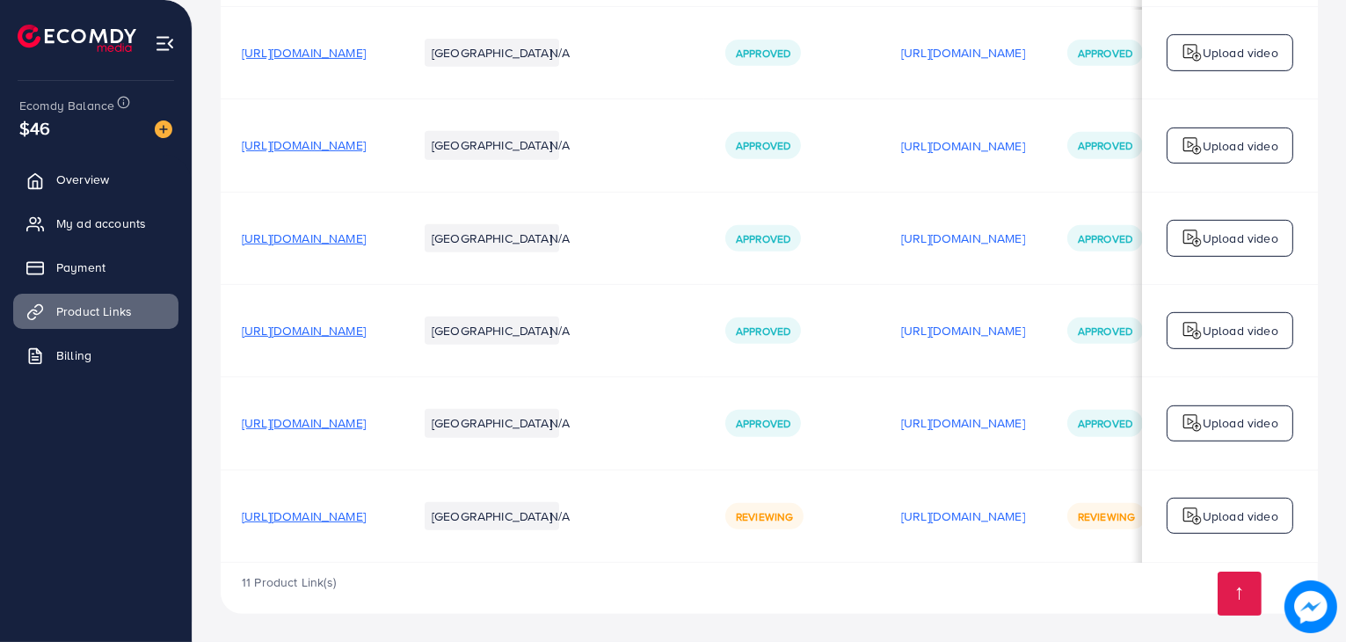
scroll to position [0, 295]
